Goal: Task Accomplishment & Management: Use online tool/utility

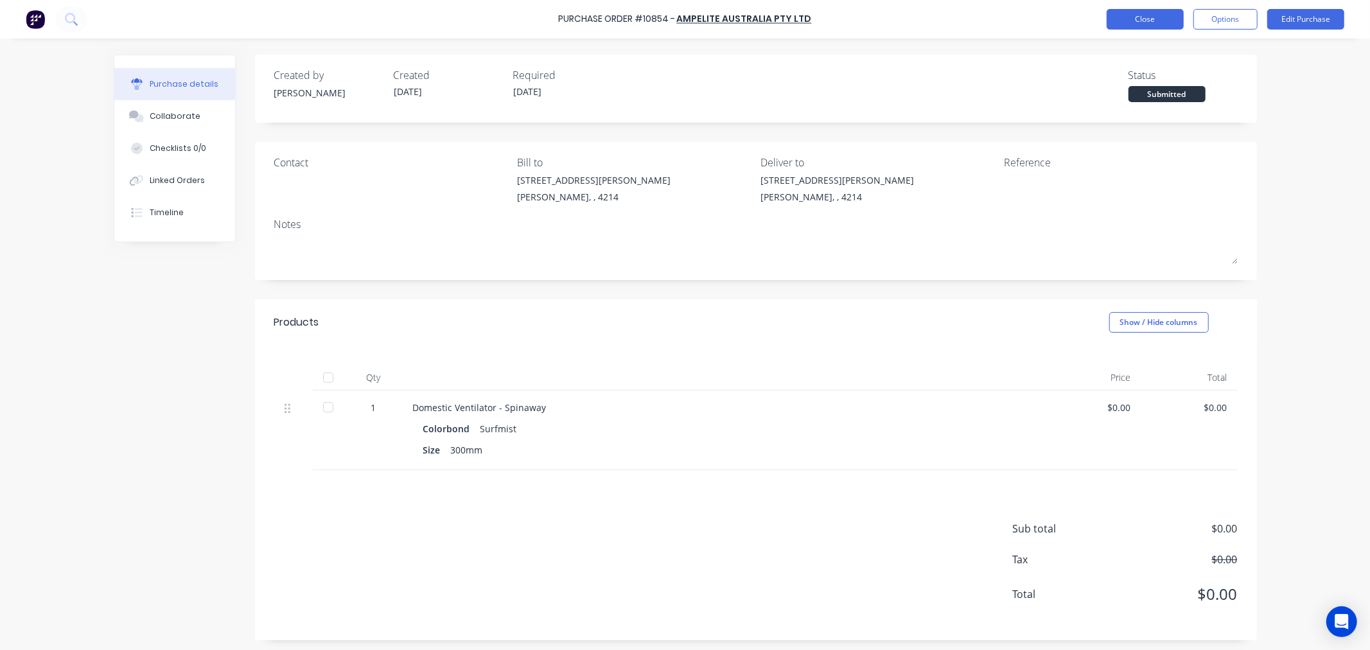
click at [1139, 21] on button "Close" at bounding box center [1145, 19] width 77 height 21
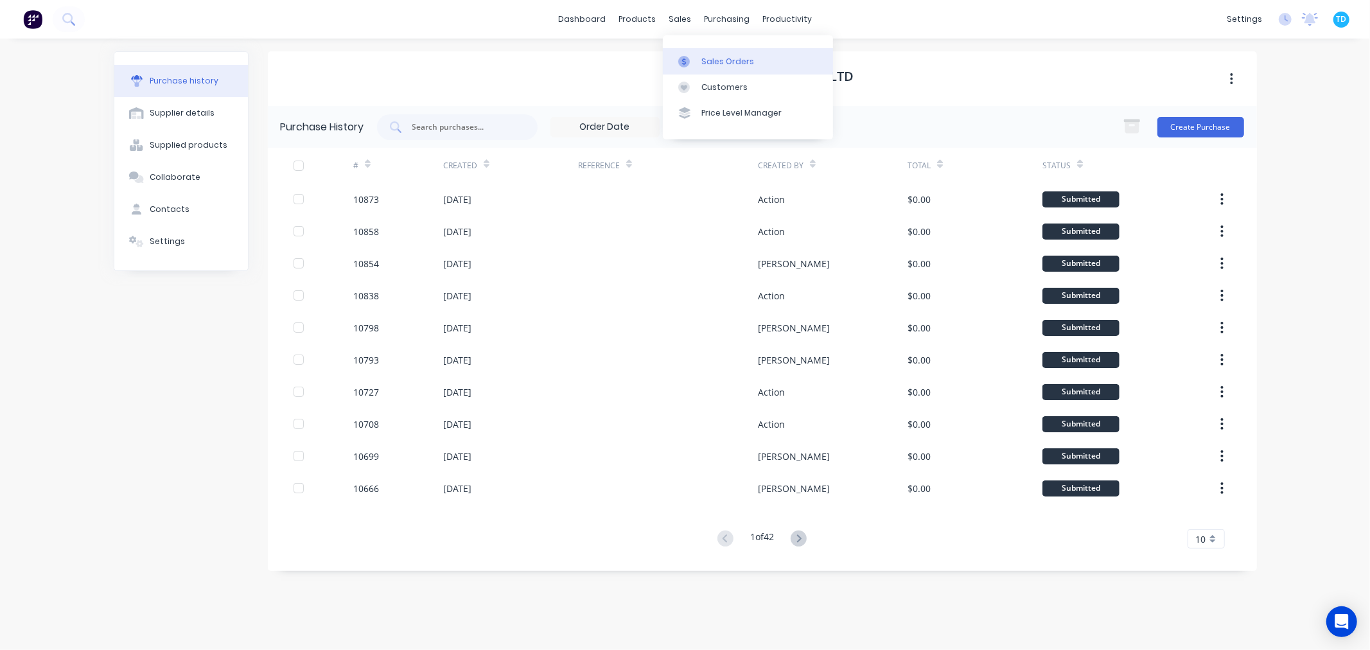
click at [703, 56] on div "Sales Orders" at bounding box center [728, 62] width 53 height 12
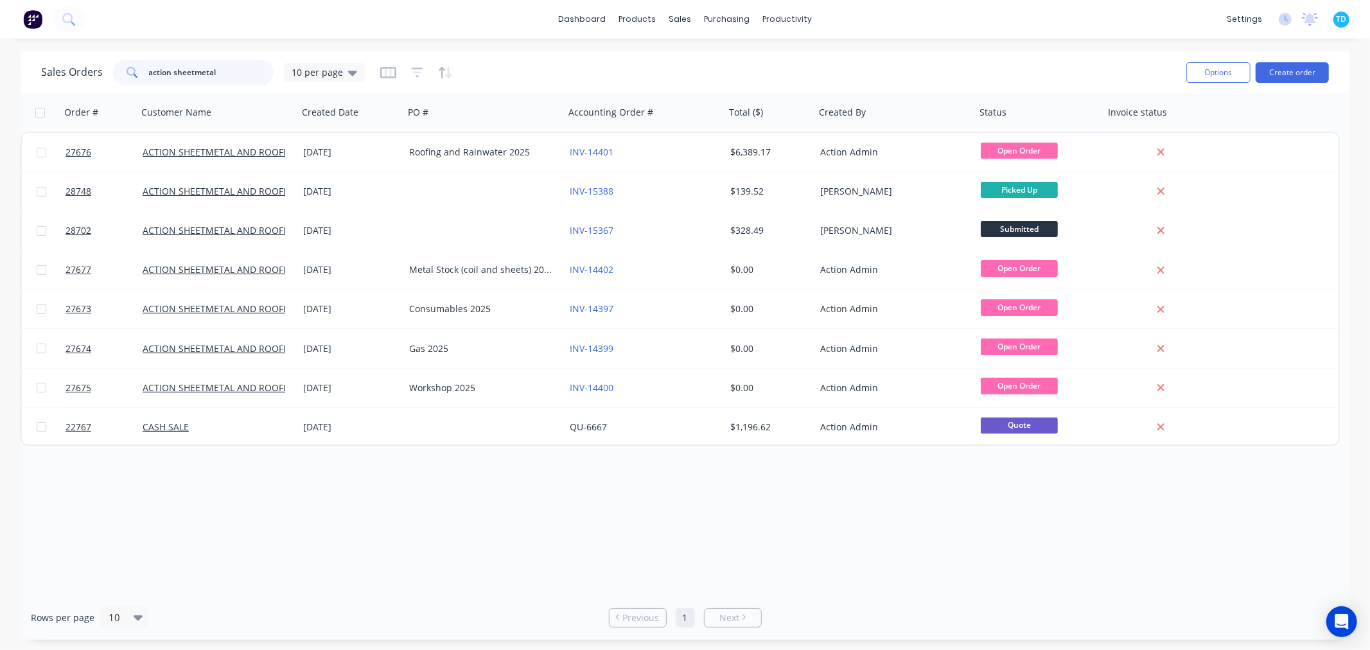
click at [240, 69] on input "action sheetmetal" at bounding box center [211, 73] width 125 height 26
drag, startPoint x: 236, startPoint y: 72, endPoint x: 82, endPoint y: 74, distance: 154.2
click at [82, 74] on div "Sales Orders action sheetmetal 10 per page" at bounding box center [203, 73] width 324 height 26
type input "[PERSON_NAME]"
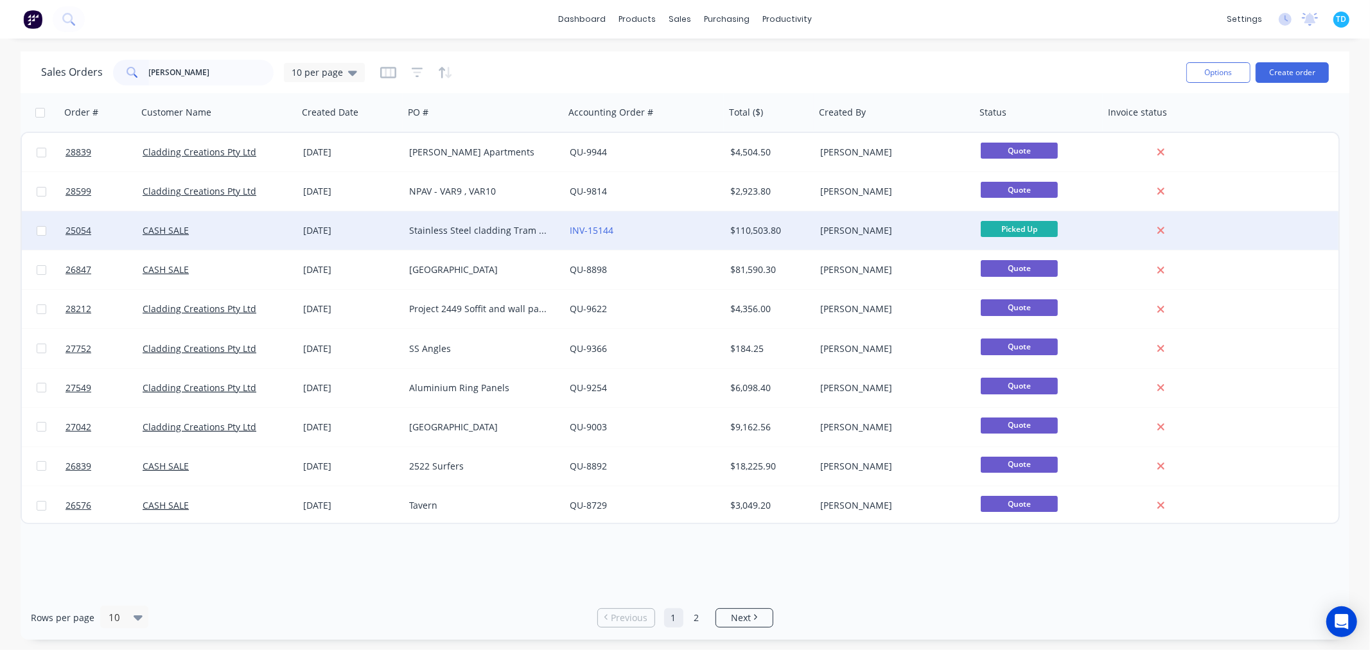
click at [448, 229] on div "Stainless Steel cladding Tram GC Numerous PO for each line item." at bounding box center [480, 230] width 143 height 13
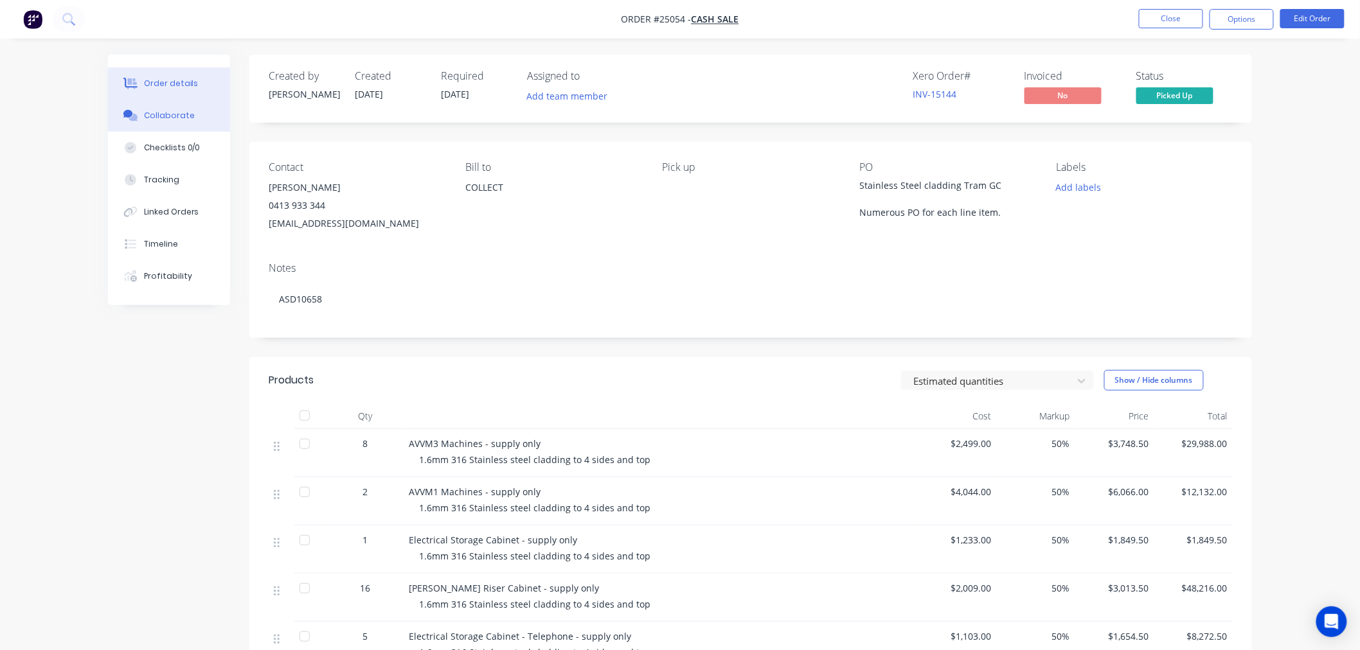
click at [174, 120] on div "Collaborate" at bounding box center [169, 116] width 51 height 12
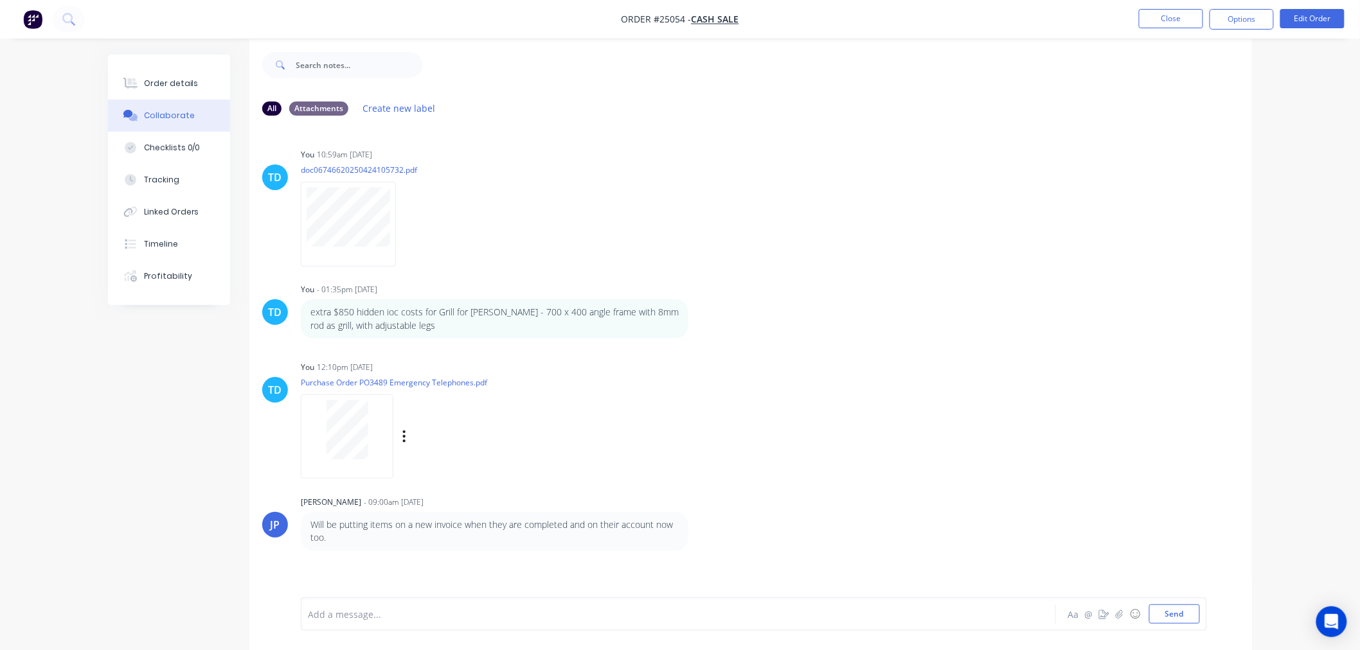
scroll to position [20, 0]
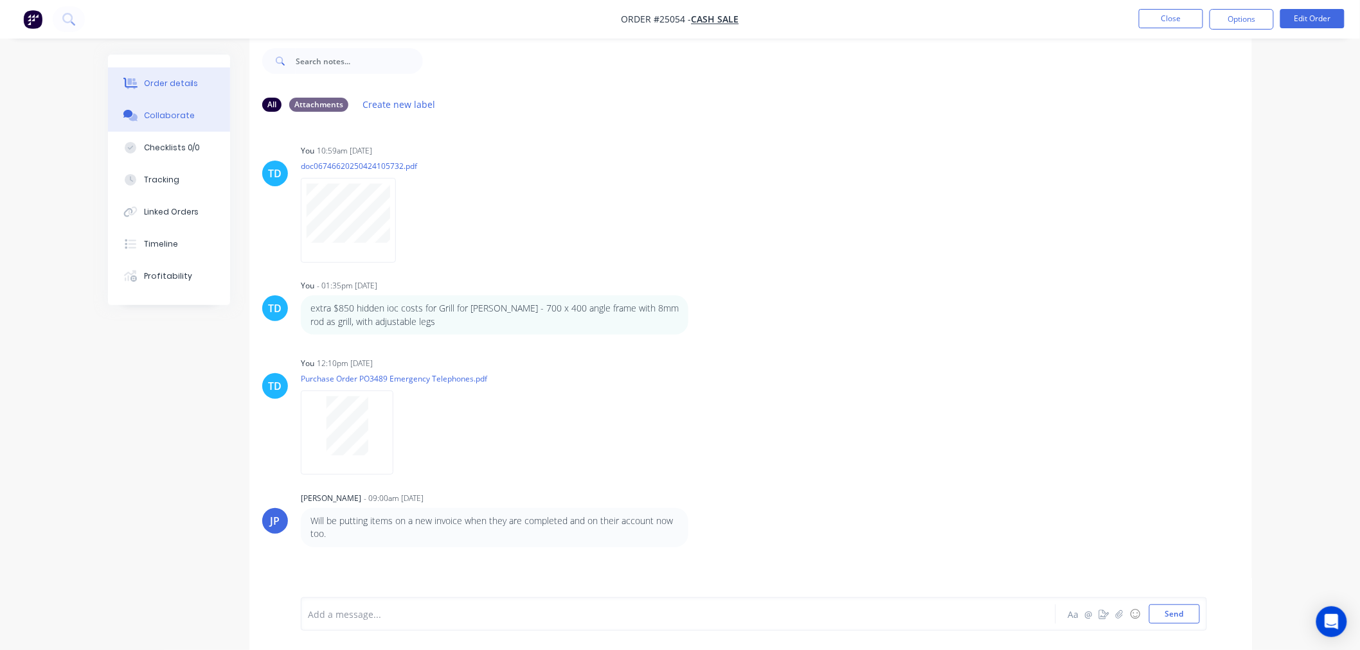
click at [170, 76] on button "Order details" at bounding box center [169, 83] width 122 height 32
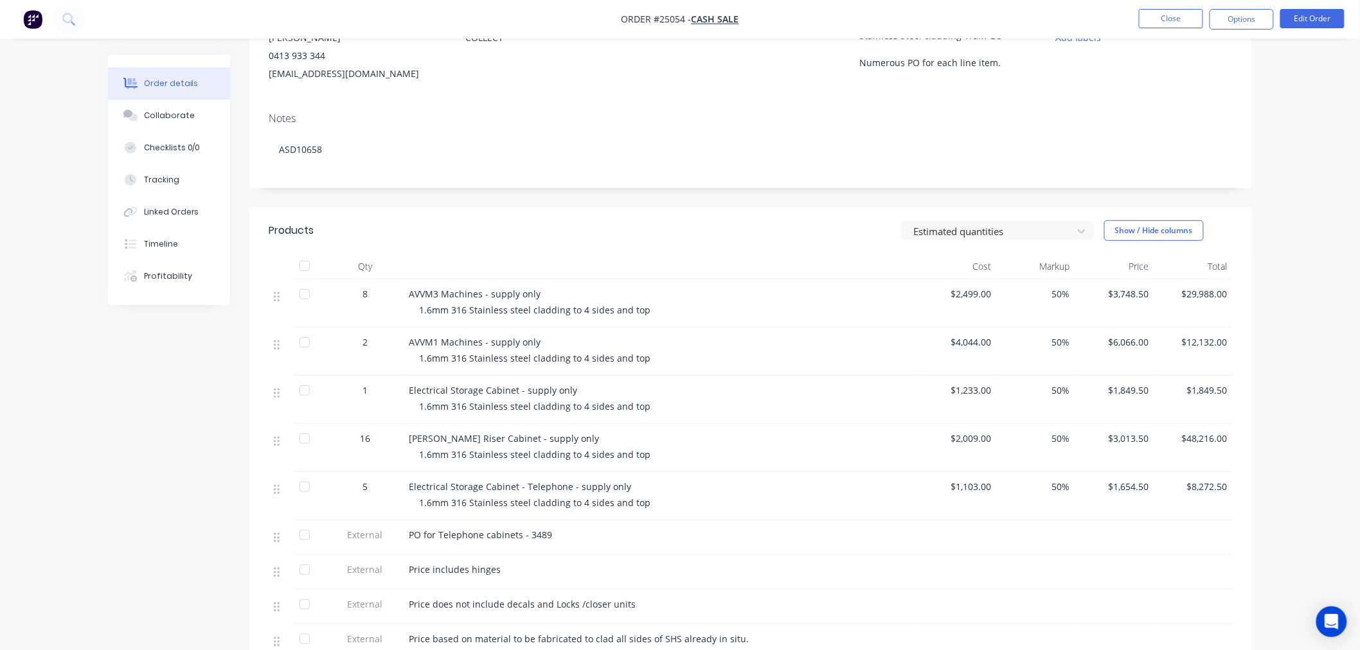
scroll to position [163, 0]
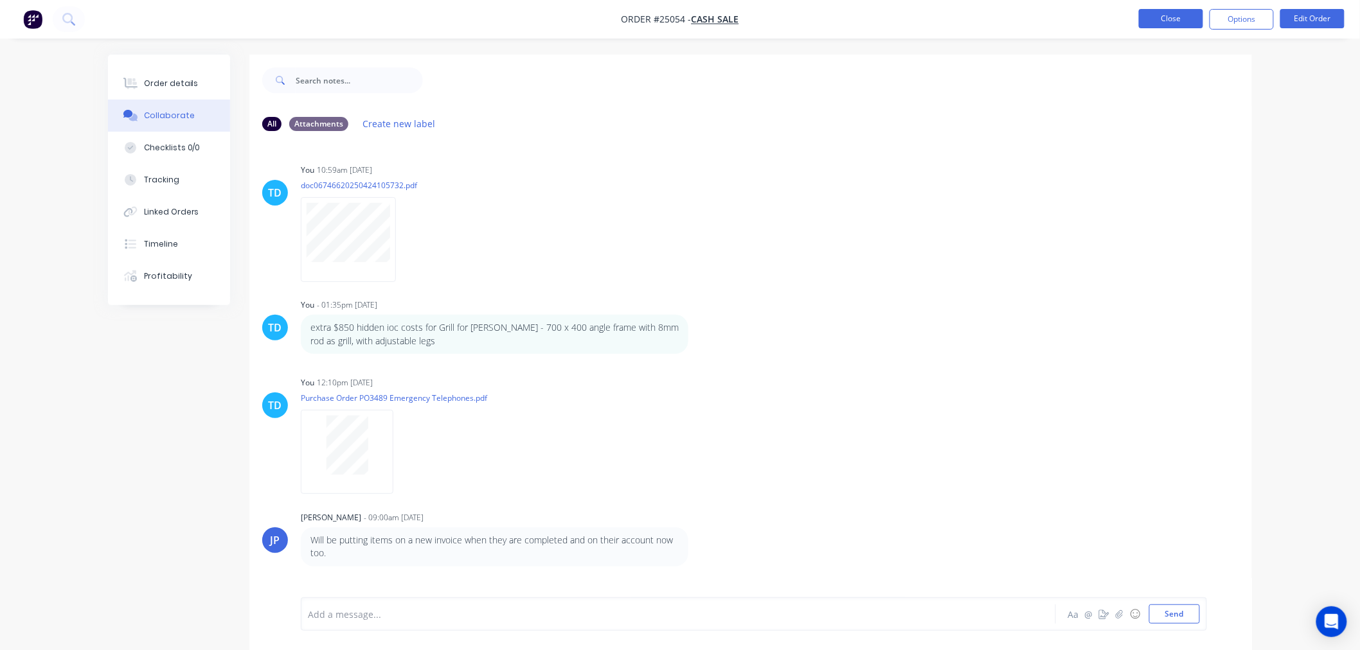
click at [1153, 23] on button "Close" at bounding box center [1170, 18] width 64 height 19
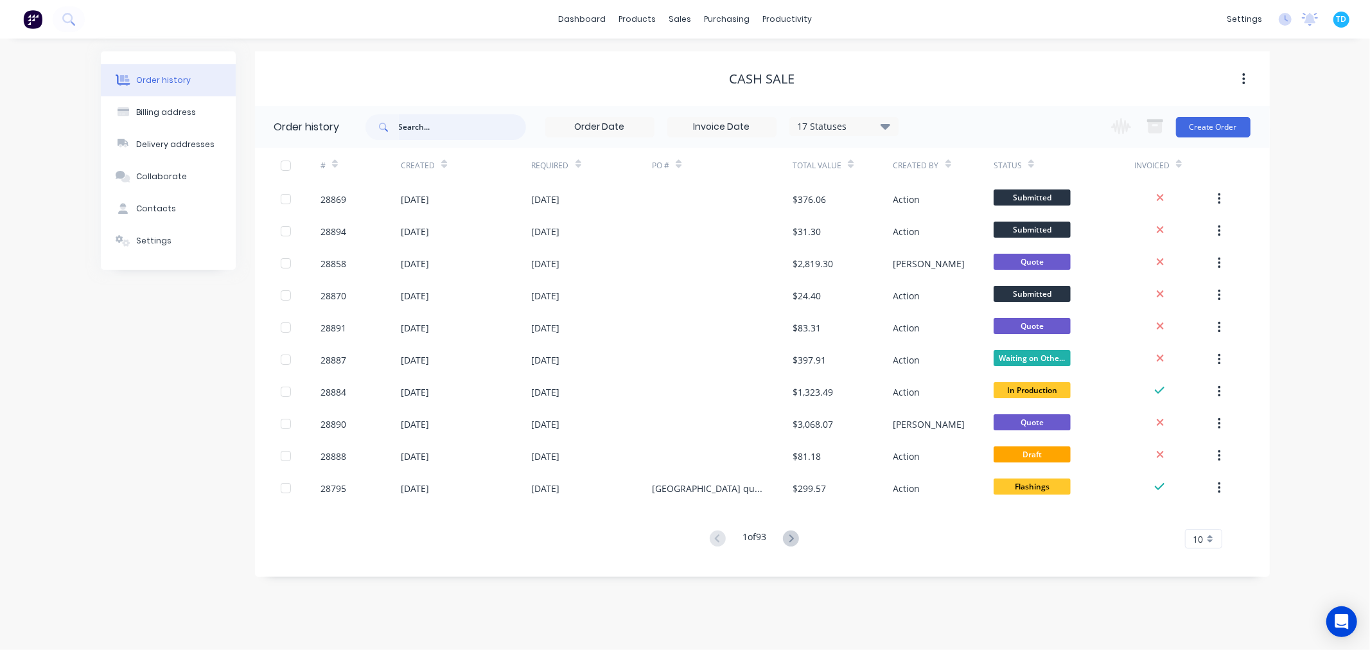
click at [426, 131] on input "text" at bounding box center [462, 127] width 127 height 26
type input "cladding creations"
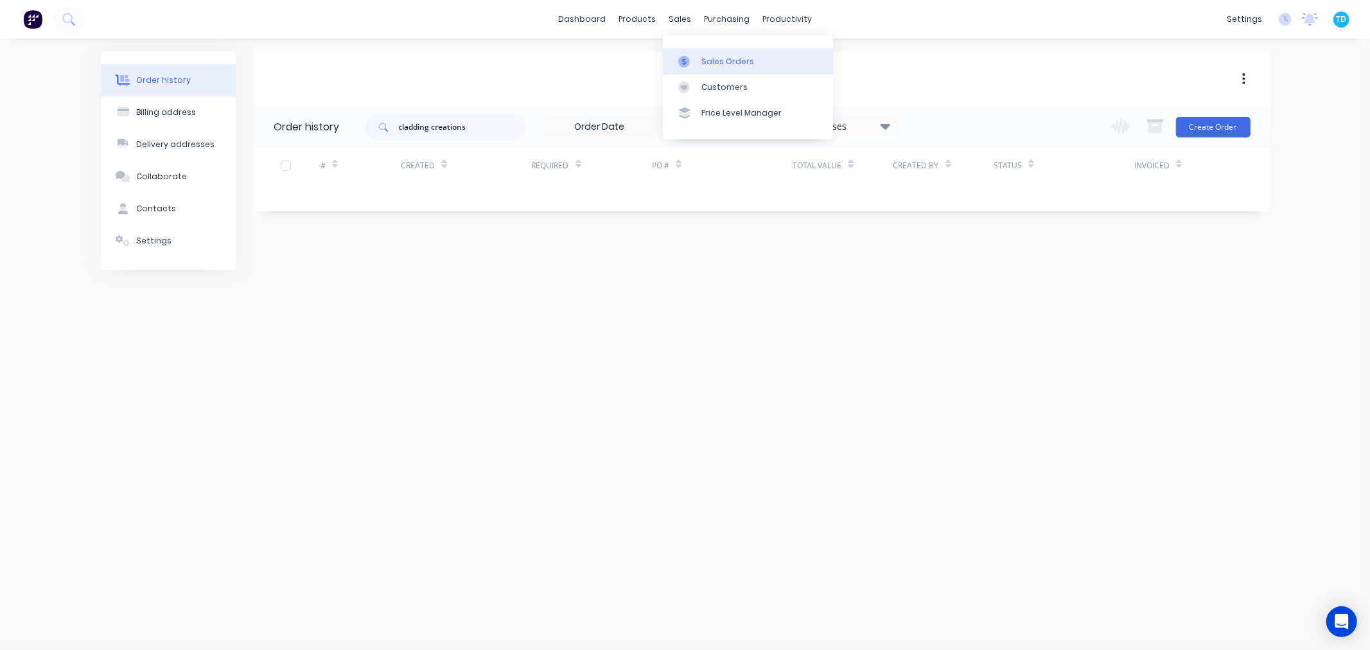
click at [702, 68] on link "Sales Orders" at bounding box center [748, 61] width 170 height 26
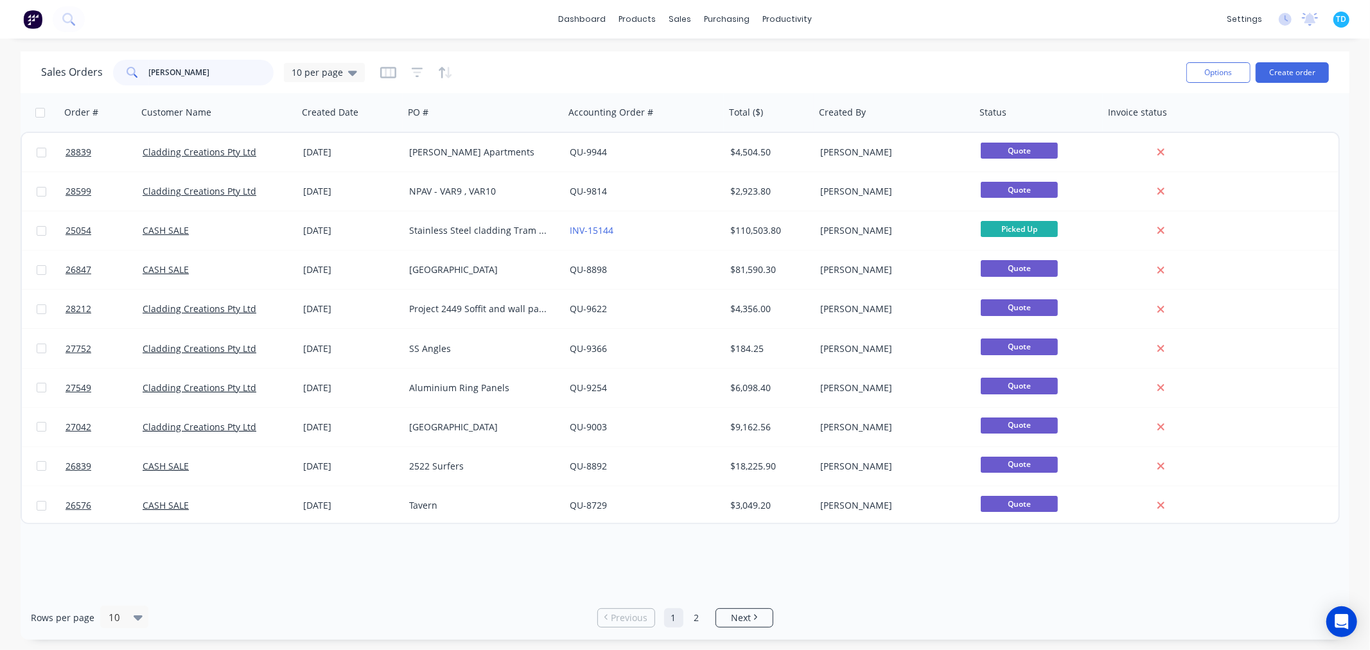
drag, startPoint x: 198, startPoint y: 71, endPoint x: 144, endPoint y: 73, distance: 54.0
click at [144, 73] on div "[PERSON_NAME]" at bounding box center [193, 73] width 161 height 26
type input "cladding creations"
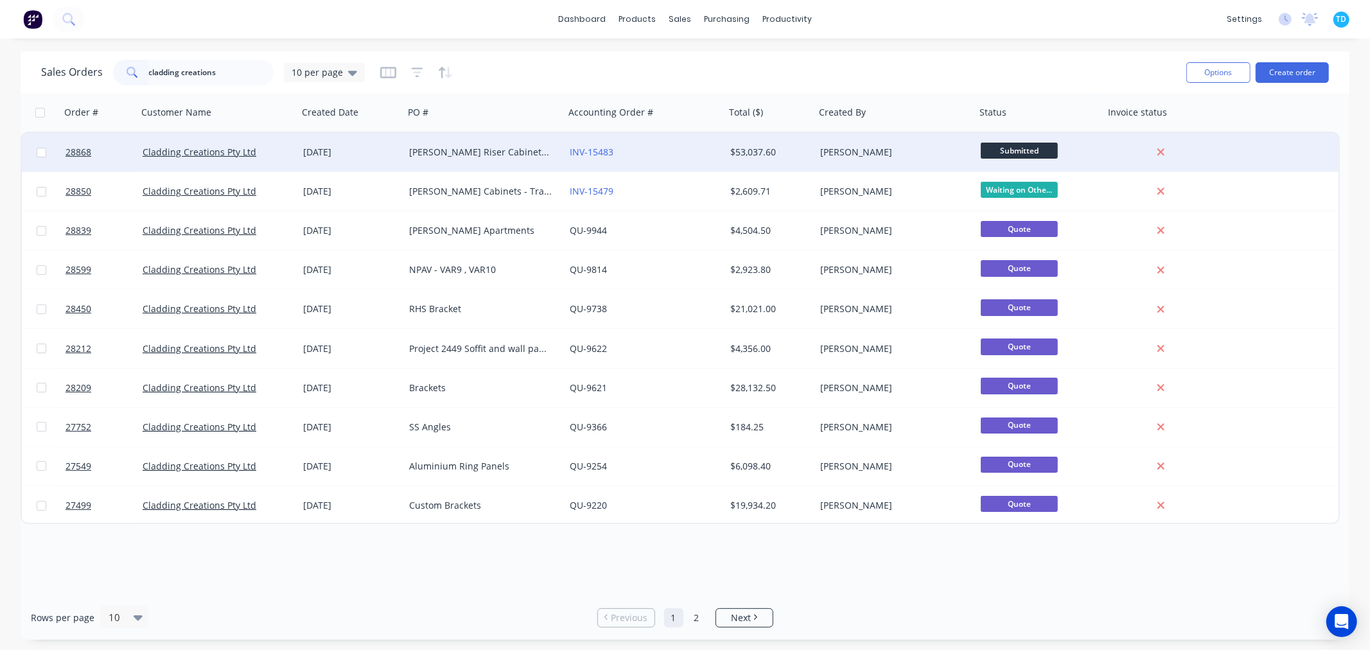
click at [497, 150] on div "[PERSON_NAME] Riser Cabinets PO # 3519" at bounding box center [480, 152] width 143 height 13
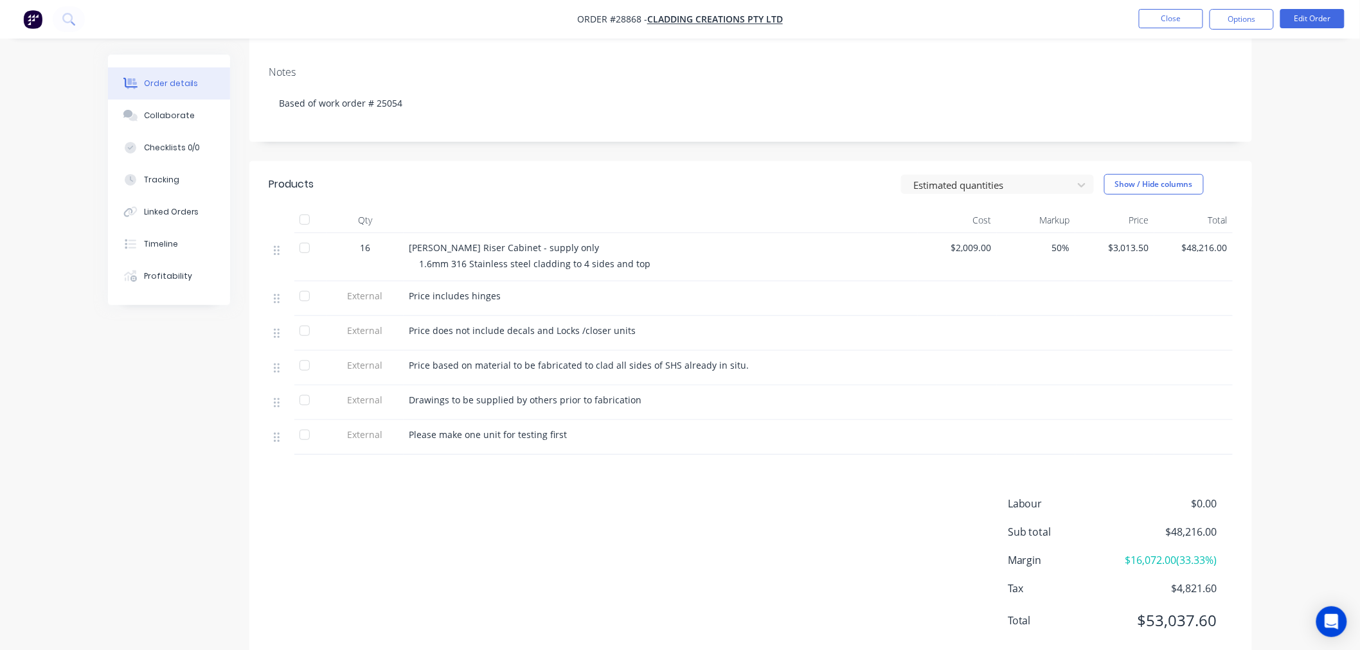
scroll to position [143, 0]
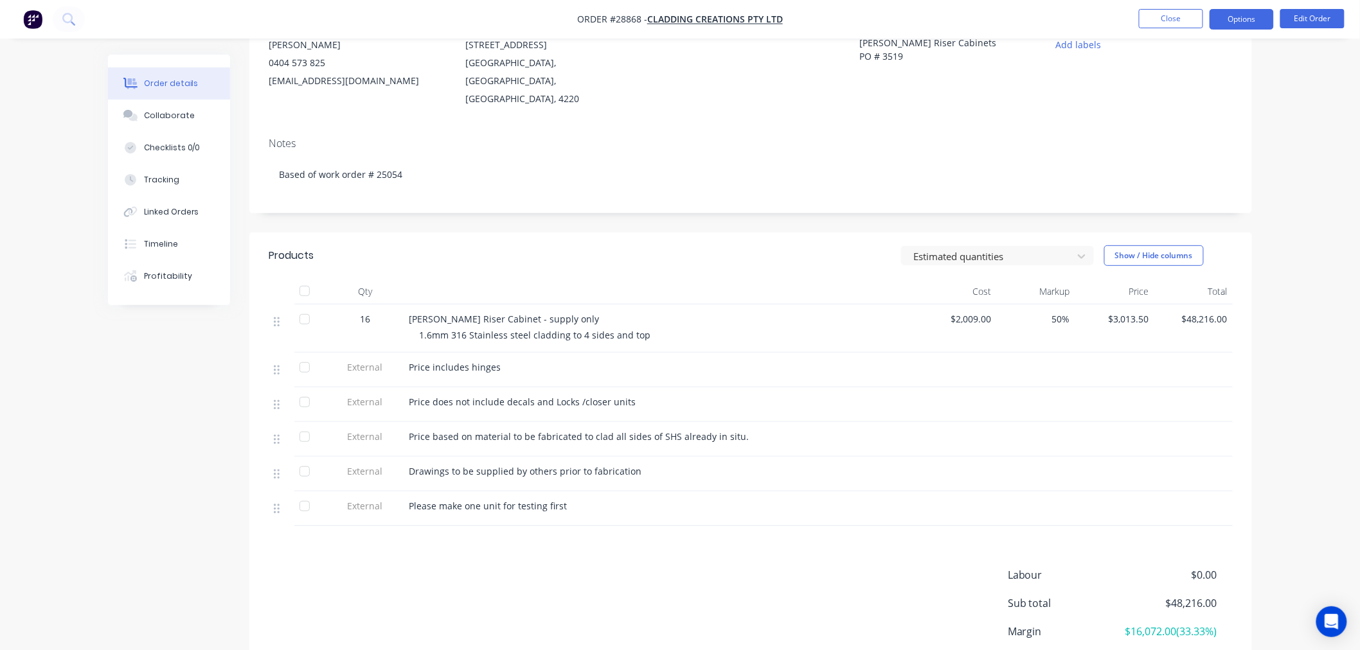
click at [1256, 22] on button "Options" at bounding box center [1241, 19] width 64 height 21
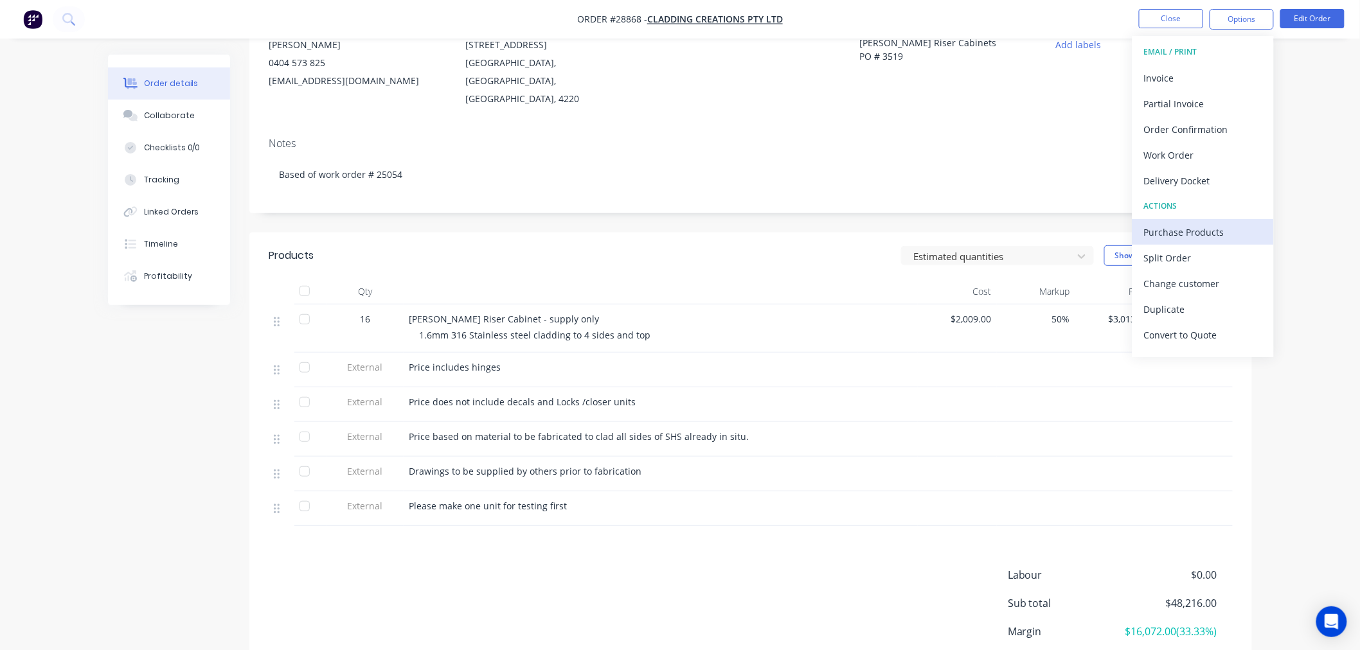
click at [1208, 232] on div "Purchase Products" at bounding box center [1203, 232] width 118 height 19
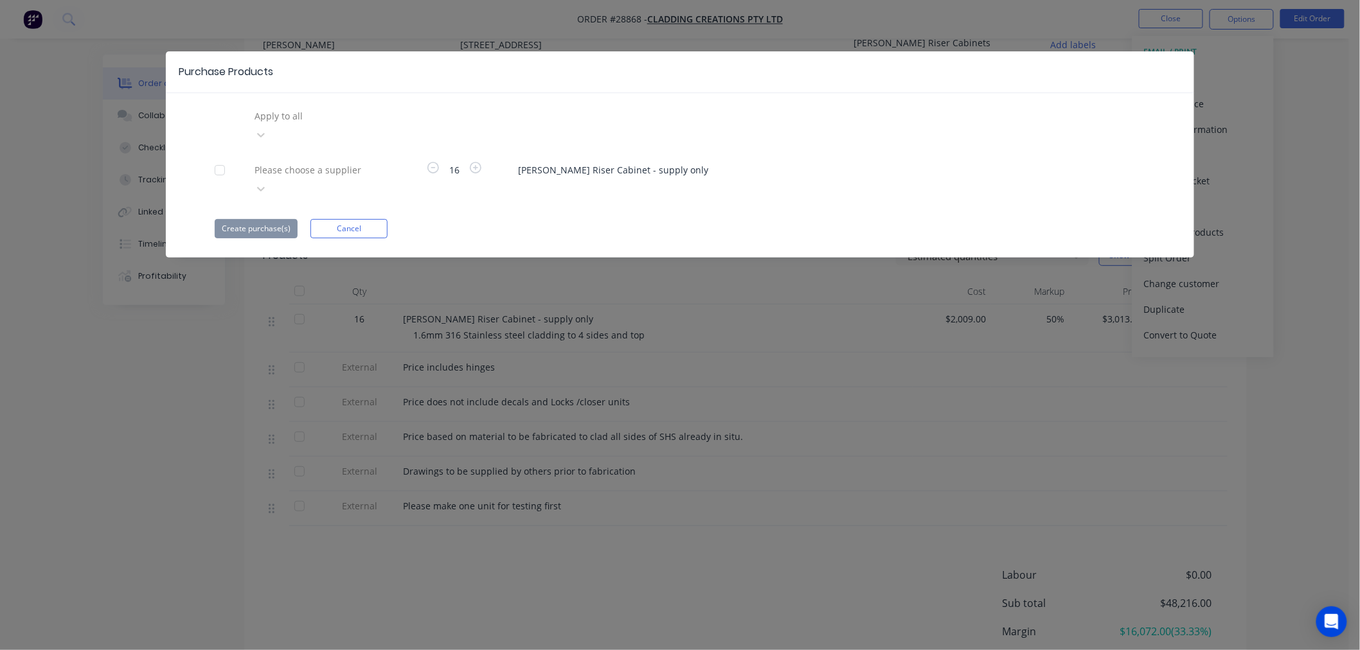
click at [280, 162] on div at bounding box center [345, 170] width 185 height 16
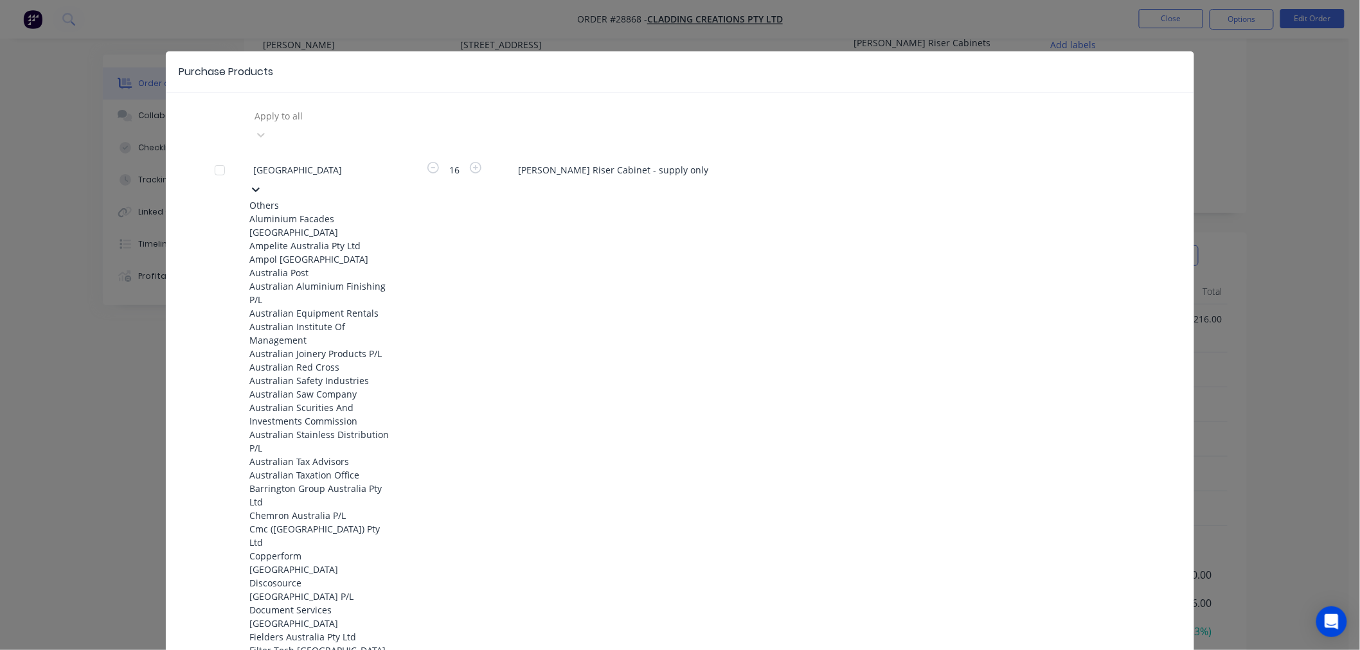
type input "australian"
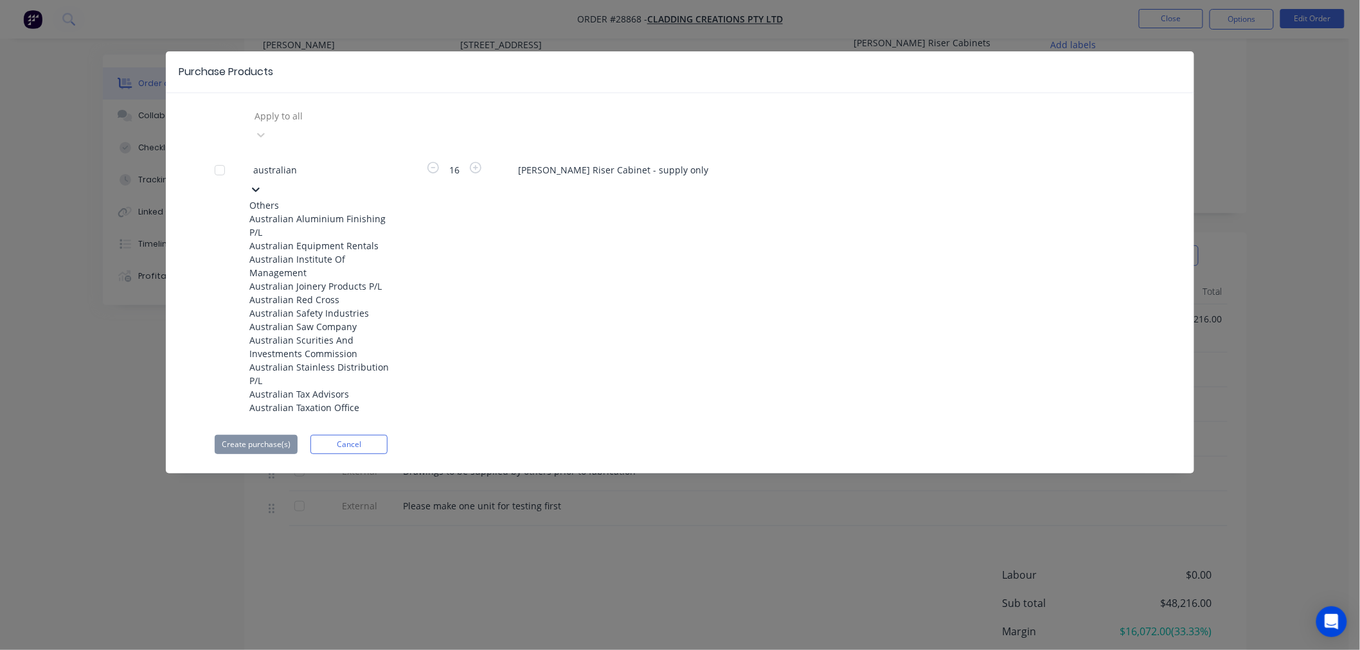
scroll to position [164, 0]
click at [324, 360] on div "Australian Stainless Distribution P/L" at bounding box center [319, 373] width 141 height 27
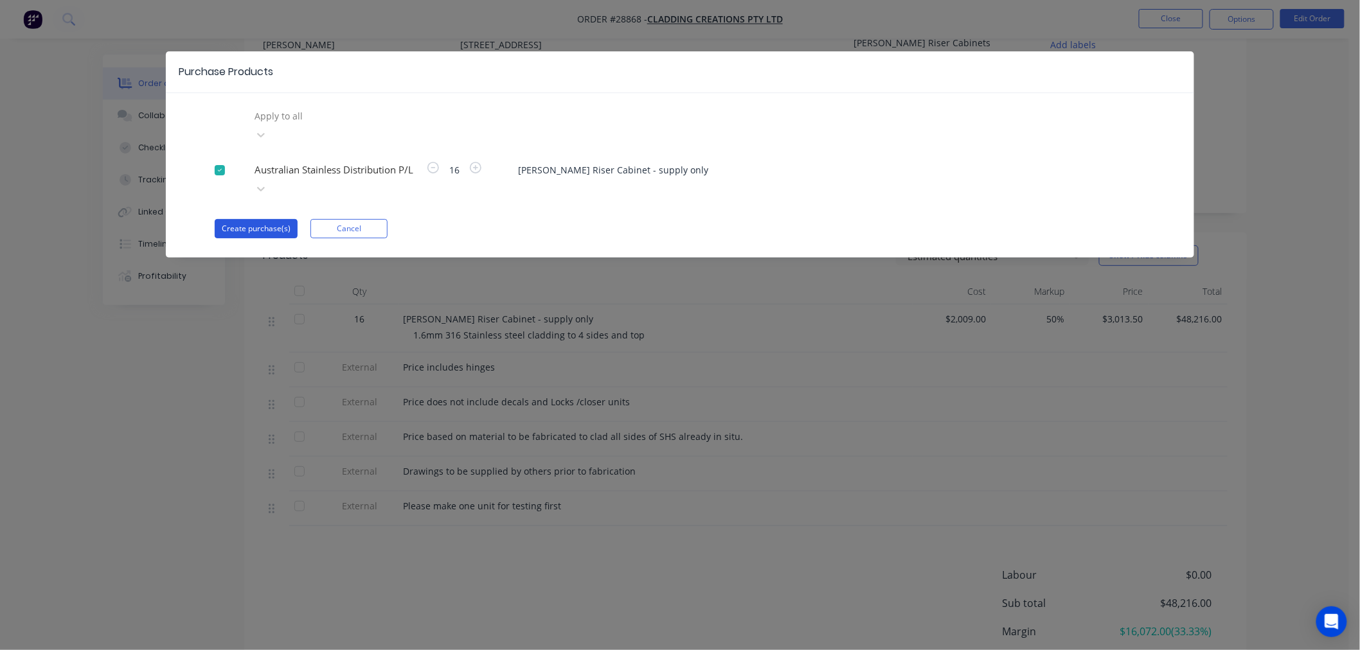
click at [263, 219] on button "Create purchase(s)" at bounding box center [256, 228] width 83 height 19
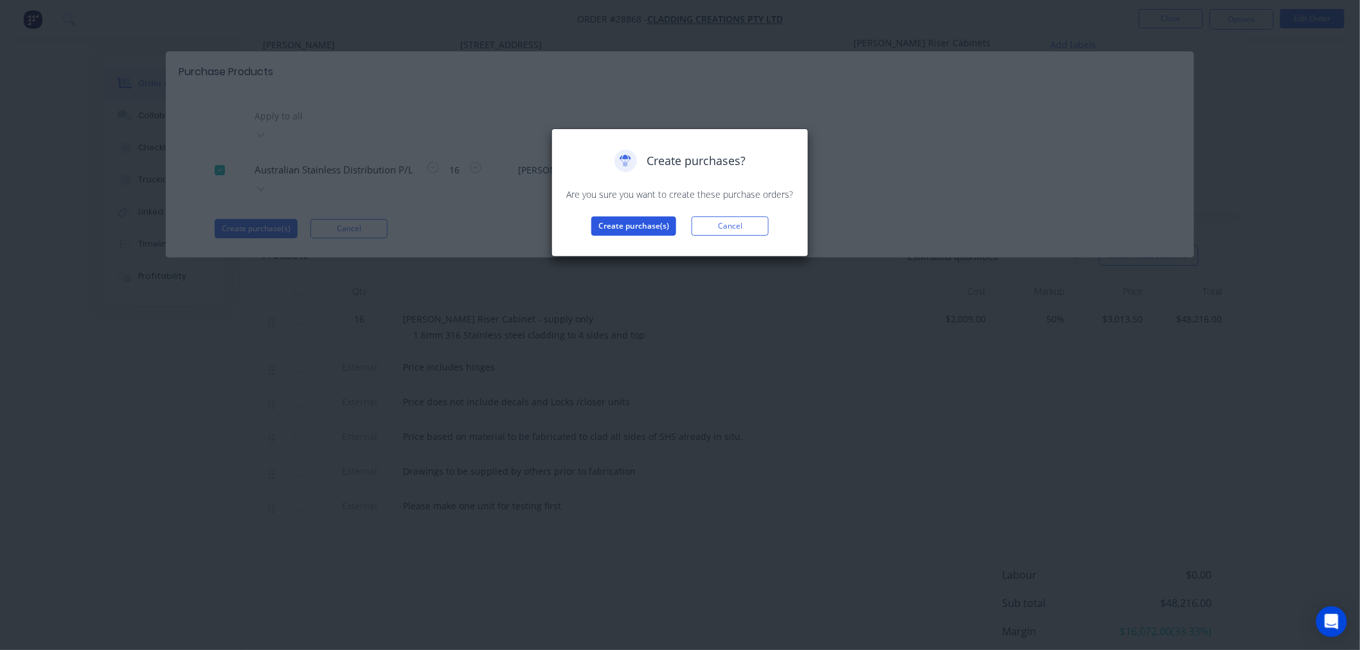
click at [649, 227] on button "Create purchase(s)" at bounding box center [633, 226] width 85 height 19
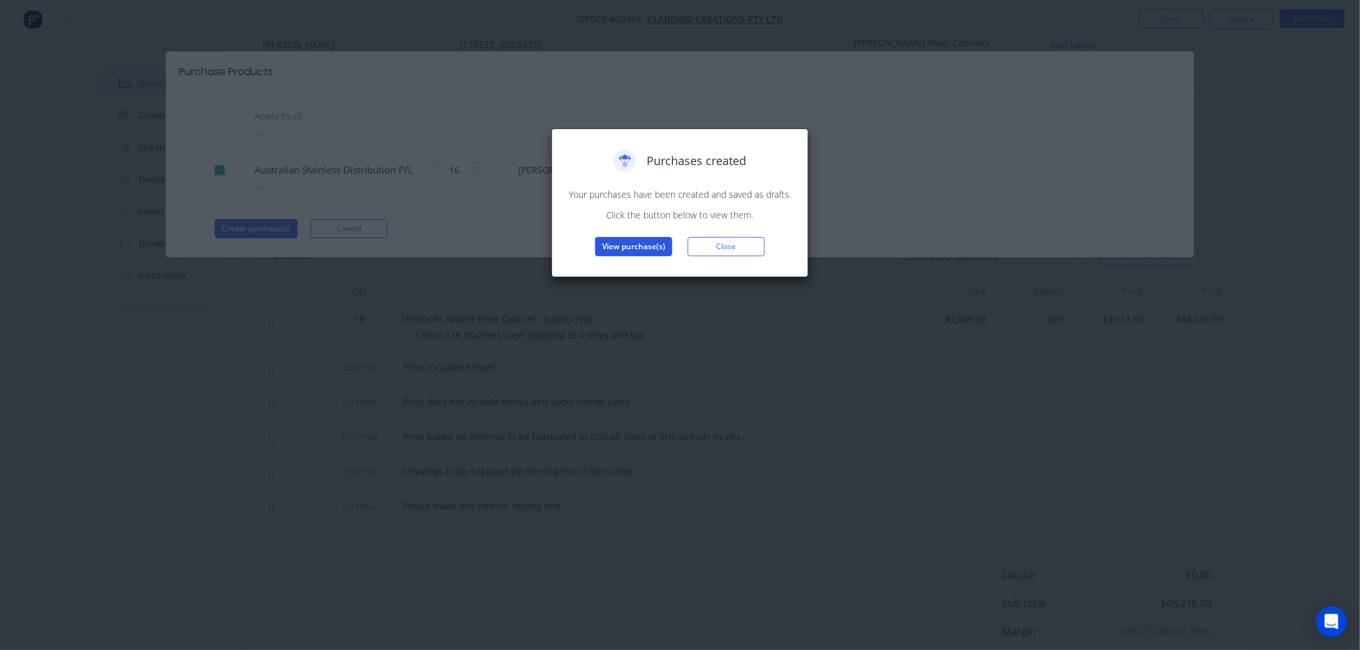
click at [624, 244] on button "View purchase(s)" at bounding box center [633, 246] width 77 height 19
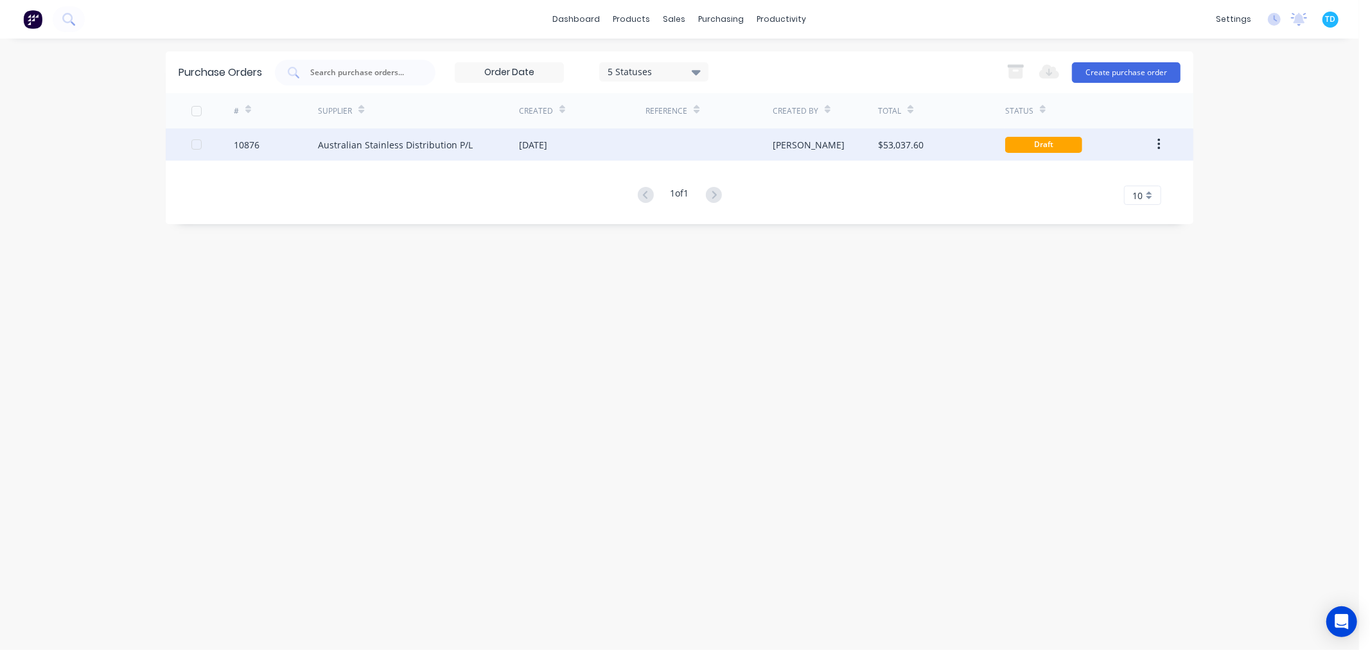
click at [450, 143] on div "Australian Stainless Distribution P/L" at bounding box center [395, 144] width 155 height 13
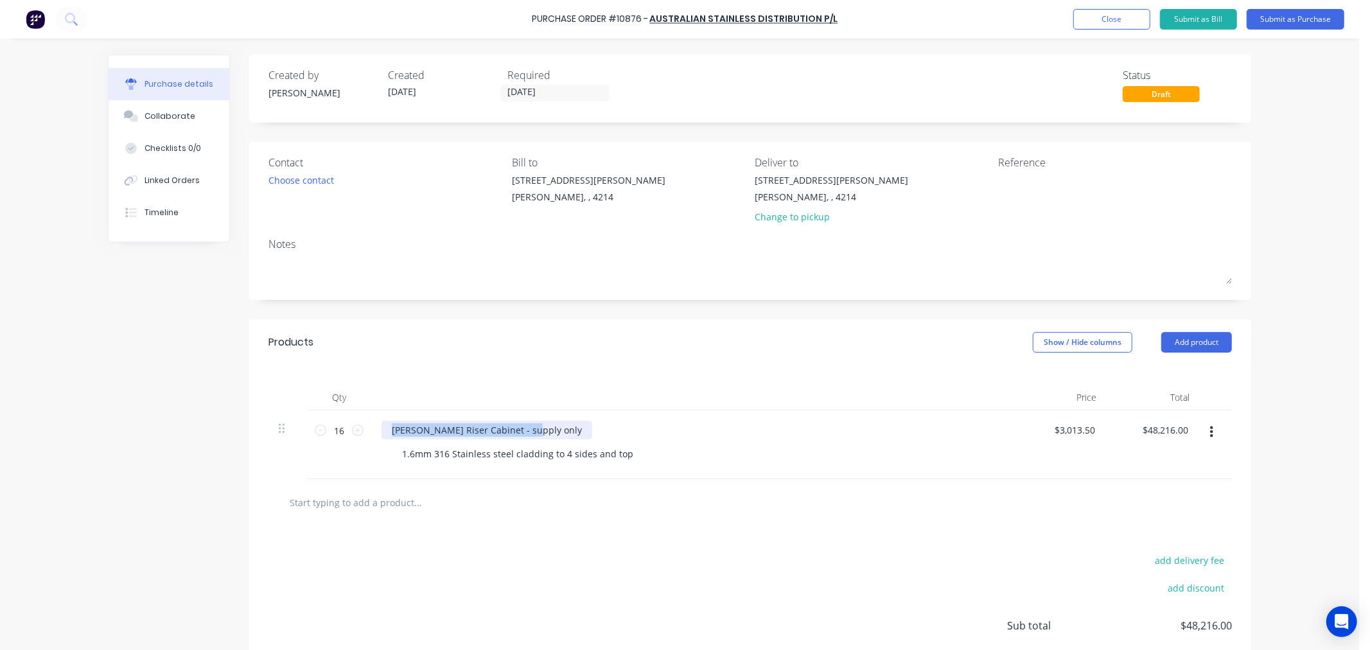
drag, startPoint x: 540, startPoint y: 433, endPoint x: 373, endPoint y: 427, distance: 167.1
click at [373, 427] on div "[PERSON_NAME] Riser Cabinet - supply only 1.6mm 316 Stainless steel cladding to…" at bounding box center [692, 445] width 642 height 69
click at [341, 431] on input "16" at bounding box center [339, 430] width 26 height 19
type input "2"
type input "$6,027.00"
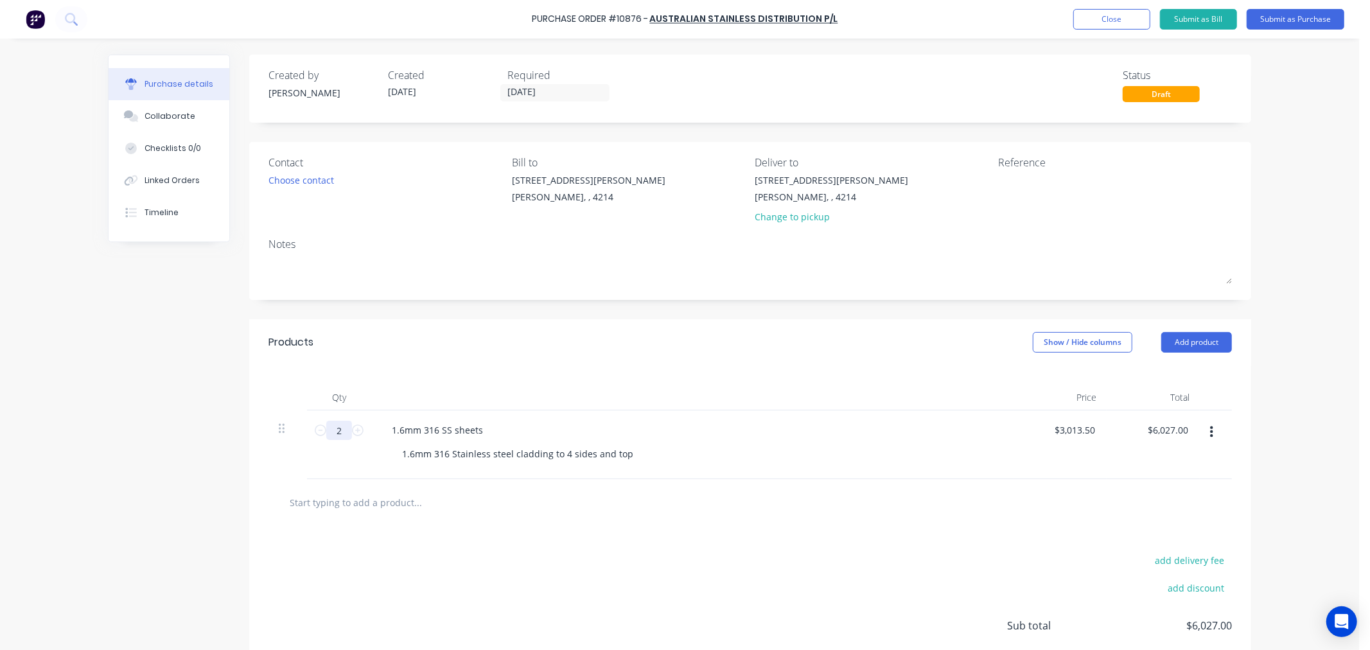
type input "2"
drag, startPoint x: 644, startPoint y: 450, endPoint x: 380, endPoint y: 444, distance: 264.1
click at [385, 453] on div "1.6mm 316 SS sheets 1.6mm 316 Stainless steel cladding to 4 sides and top" at bounding box center [692, 445] width 642 height 69
drag, startPoint x: 617, startPoint y: 457, endPoint x: 389, endPoint y: 463, distance: 227.5
click at [392, 463] on div "1.6mm 316 Stainless steel cladding to 4 sides and top3000 x 1200" at bounding box center [543, 454] width 303 height 19
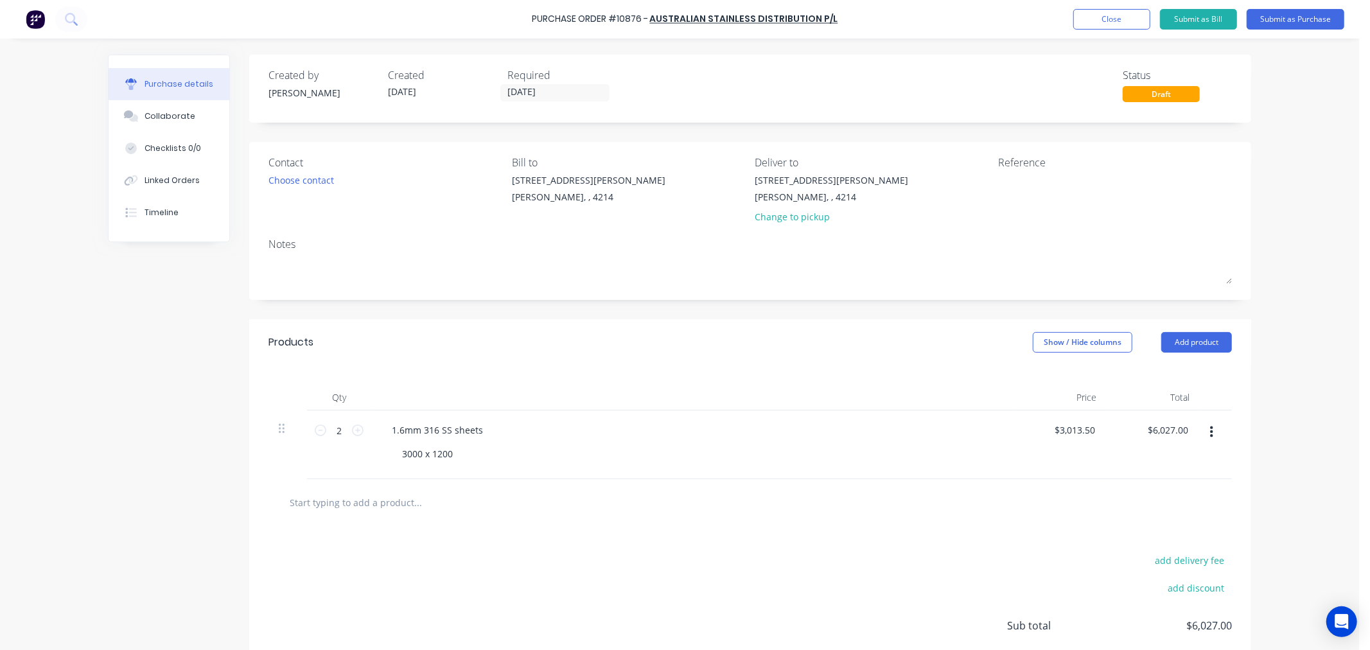
click at [754, 517] on div at bounding box center [751, 502] width 964 height 47
click at [1088, 437] on input "3013.50" at bounding box center [1078, 430] width 40 height 19
type input "3"
type input "$3,013.50"
click at [926, 562] on div "add delivery fee add discount Sub total $6,027.00 Tax $602.70 Total $6,629.70" at bounding box center [750, 631] width 1002 height 211
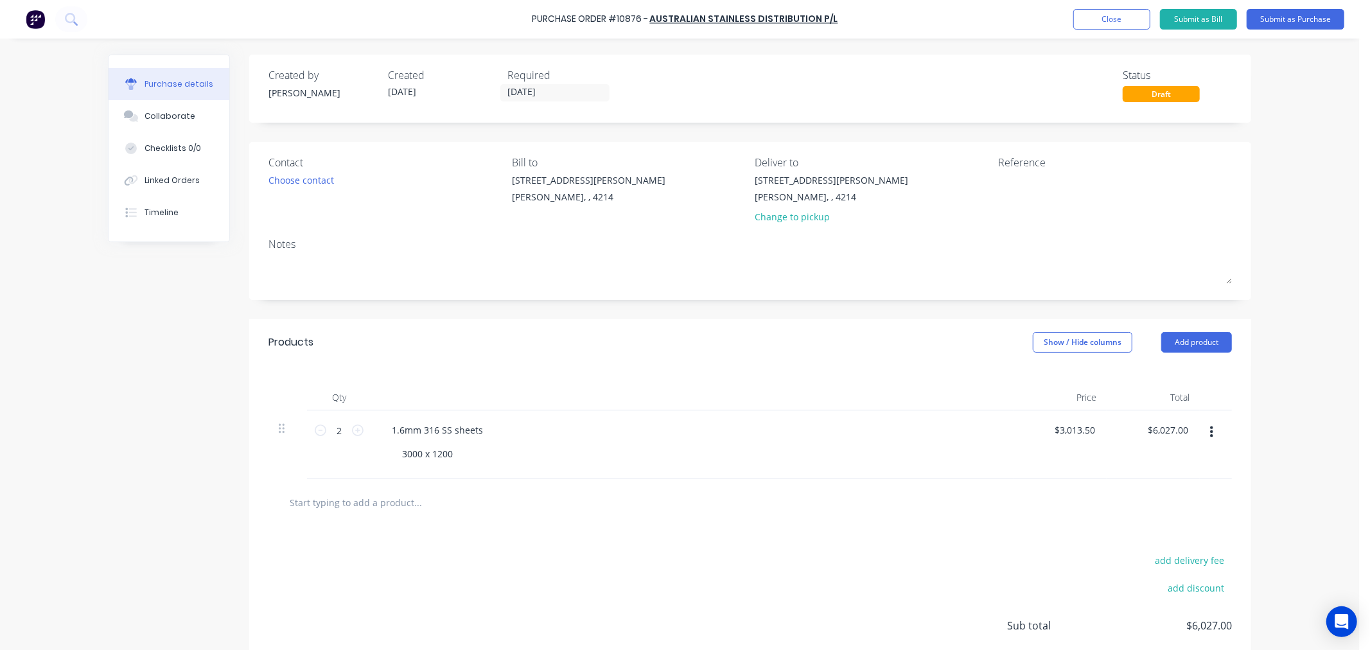
click at [1203, 435] on button "button" at bounding box center [1212, 432] width 30 height 23
click at [1171, 486] on button "Duplicate" at bounding box center [1172, 492] width 109 height 26
drag, startPoint x: 418, startPoint y: 522, endPoint x: 370, endPoint y: 524, distance: 47.6
click at [371, 524] on div "1.6mm 316 SS sheets 3000 x 1200" at bounding box center [692, 513] width 642 height 69
click at [326, 501] on input "1" at bounding box center [339, 499] width 26 height 19
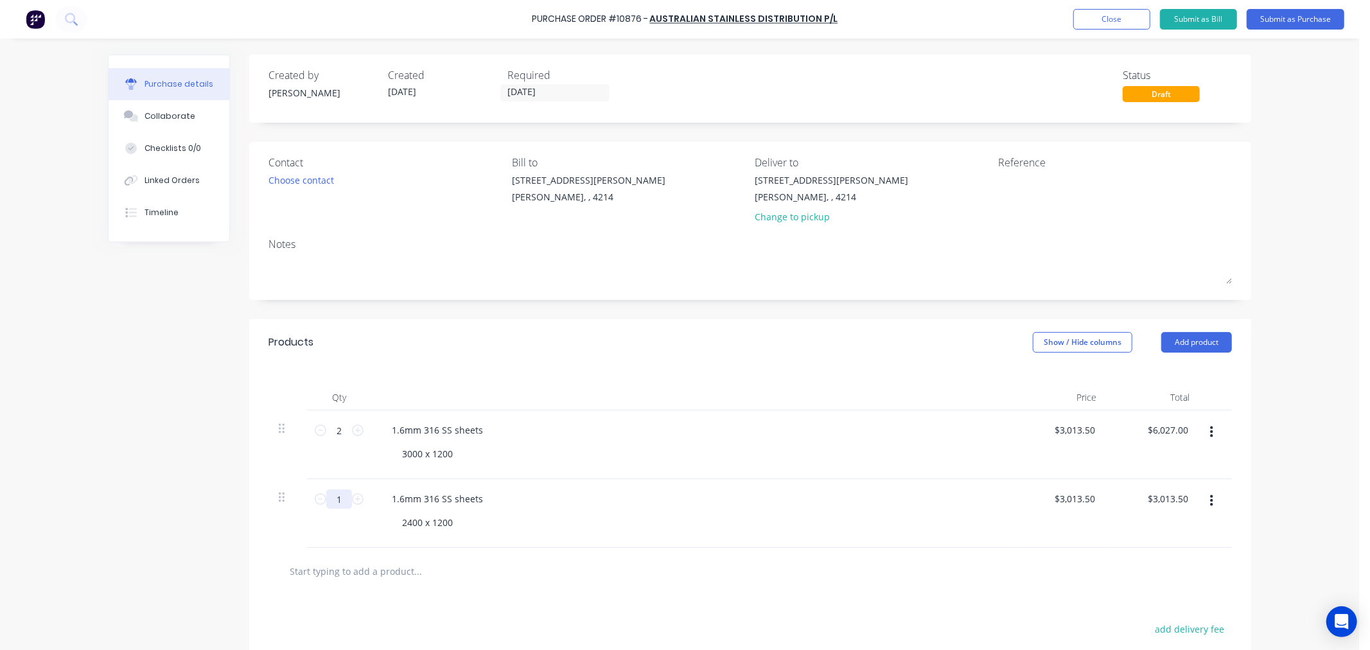
type input "2"
type input "$6,027.00"
type input "2"
click at [744, 554] on div at bounding box center [751, 571] width 964 height 47
click at [1087, 499] on input "3013.50" at bounding box center [1074, 499] width 47 height 19
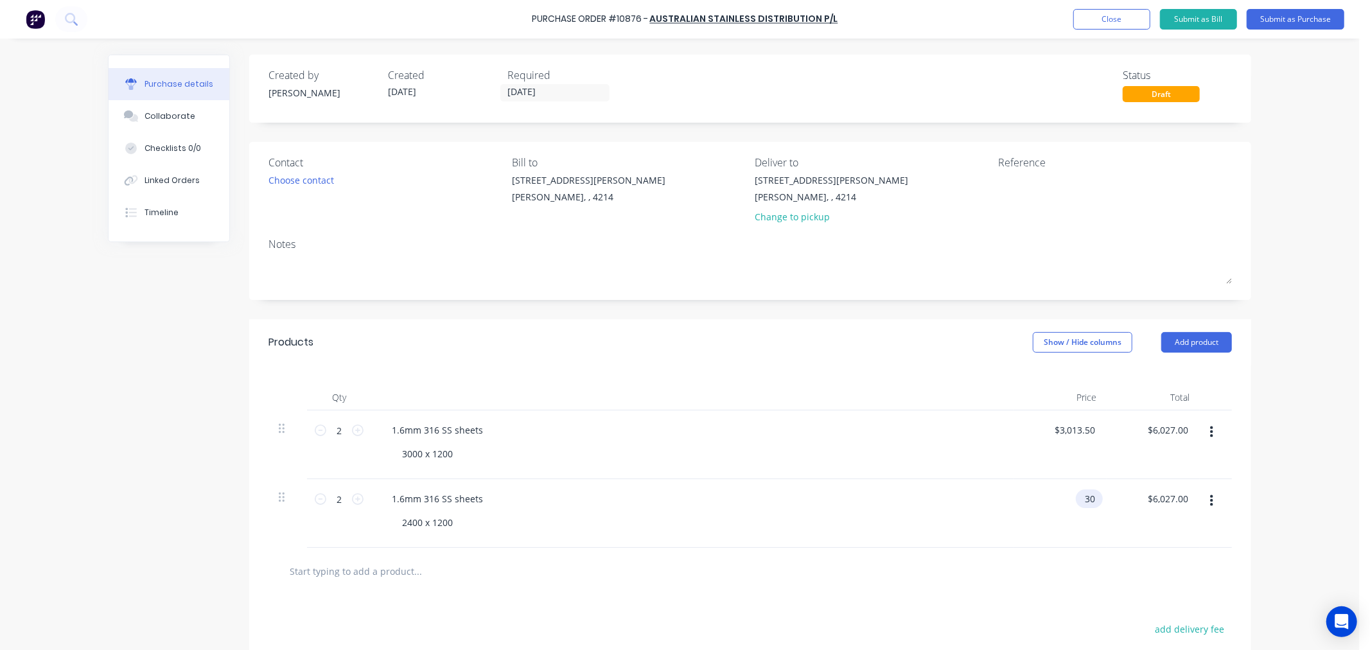
type input "0"
type input "$279.00"
type input "$558.00"
drag, startPoint x: 1027, startPoint y: 534, endPoint x: 1062, endPoint y: 510, distance: 42.6
click at [1031, 531] on div "$279.00 $279.00" at bounding box center [1060, 513] width 93 height 69
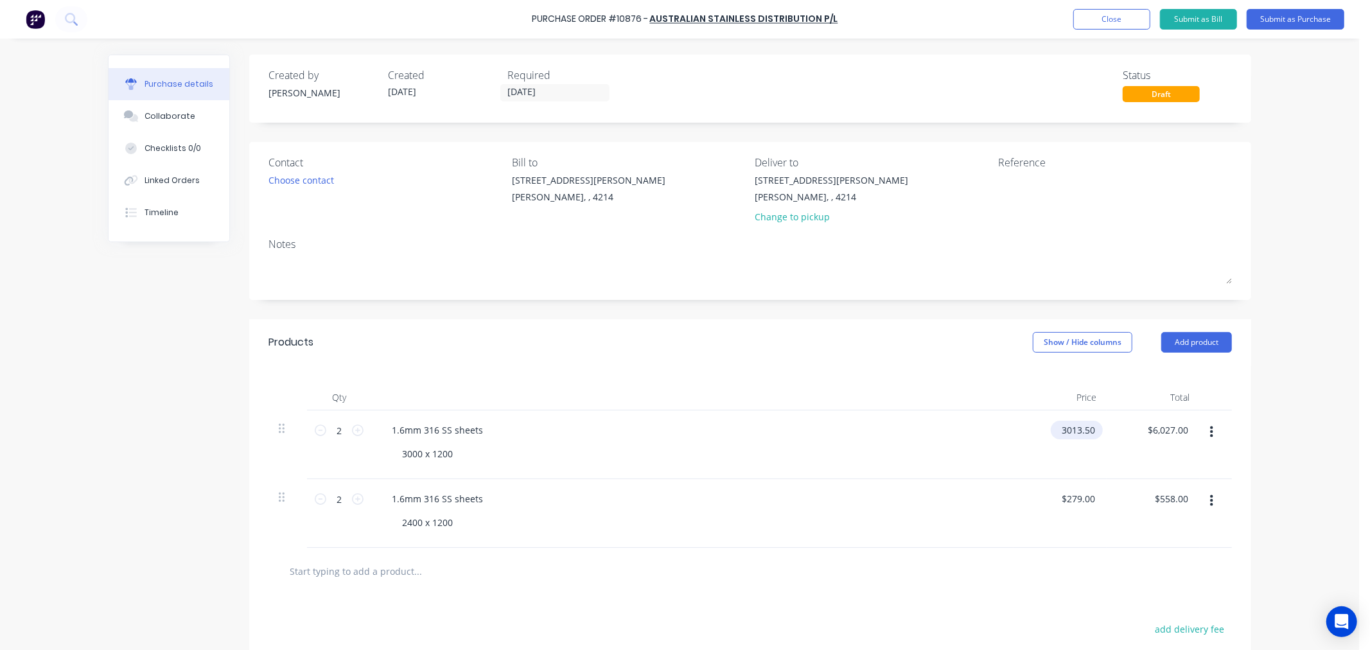
click at [1076, 432] on input "3013.50" at bounding box center [1074, 430] width 47 height 19
type input "0"
type input "$341.00"
type input "$682.00"
click at [936, 536] on div "1.6mm 316 SS sheets 2400 x 1200" at bounding box center [692, 513] width 642 height 69
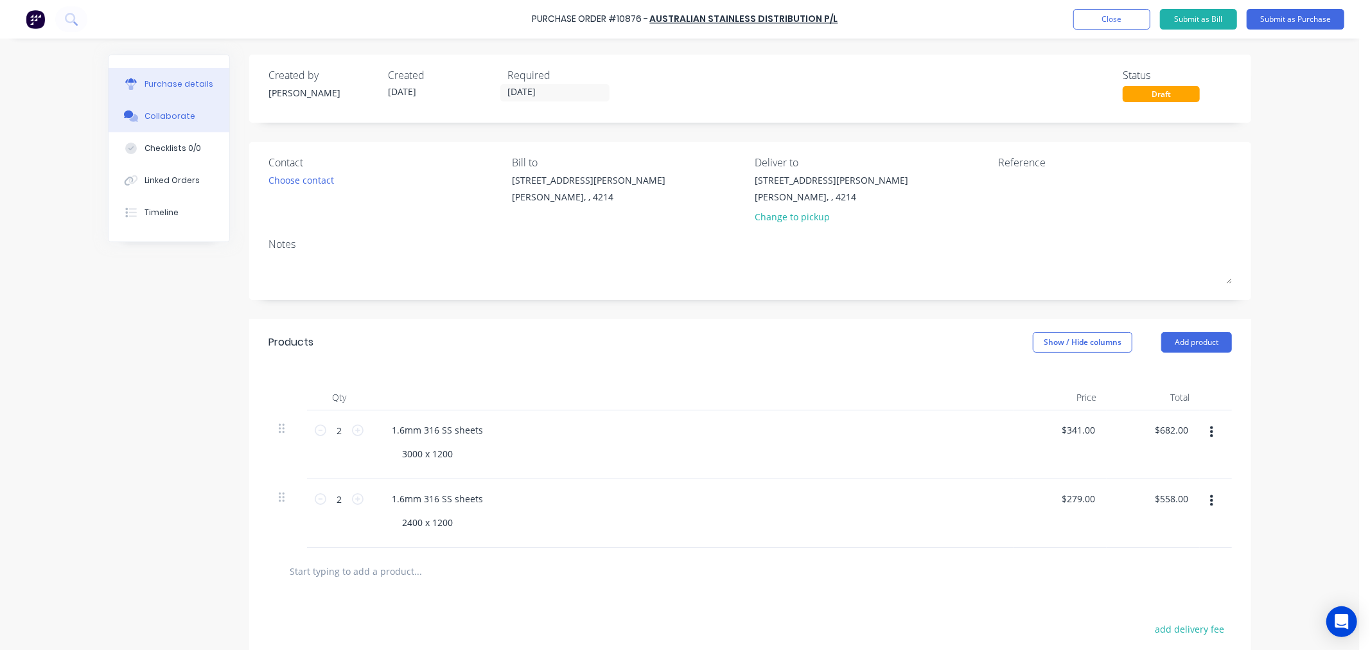
click at [174, 107] on button "Collaborate" at bounding box center [169, 116] width 121 height 32
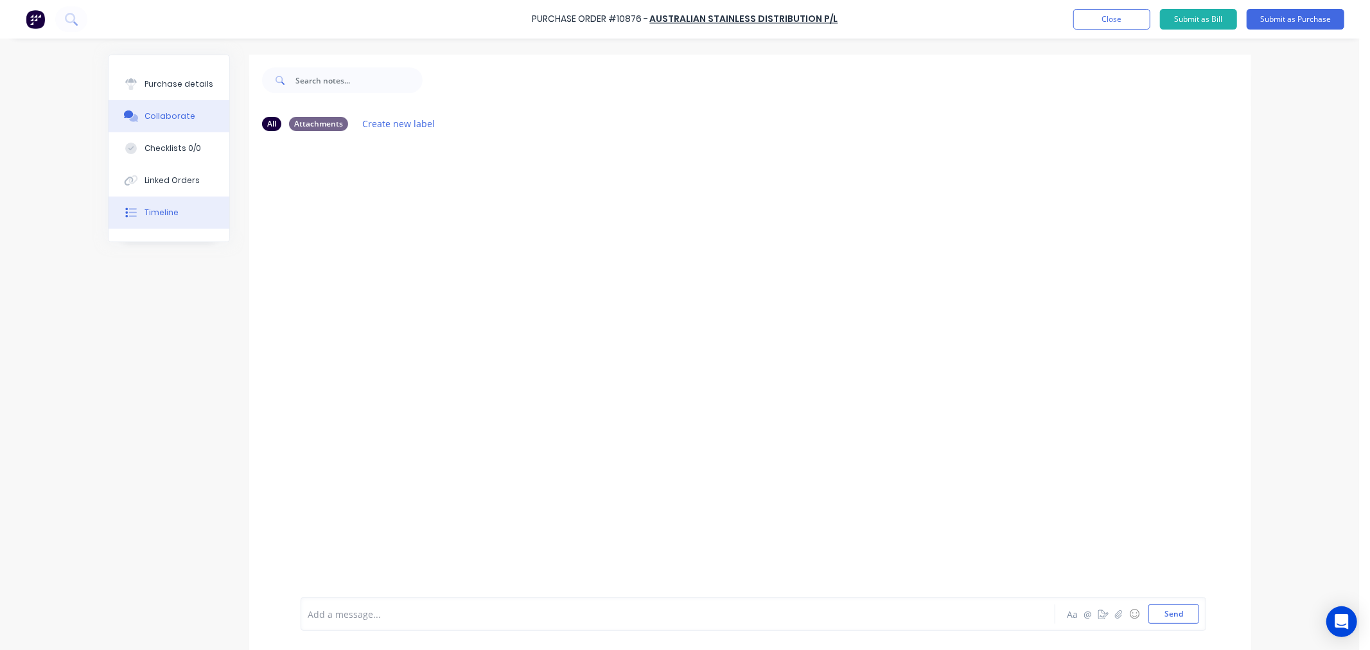
click at [175, 209] on button "Timeline" at bounding box center [169, 213] width 121 height 32
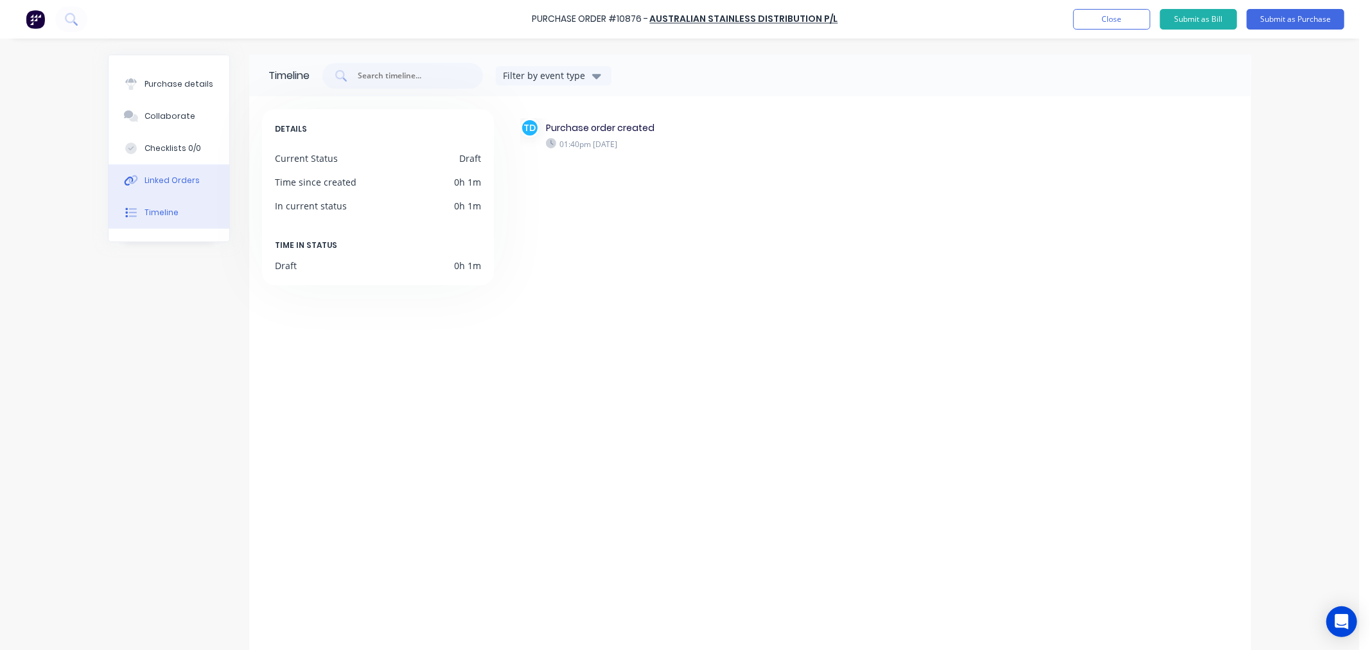
click at [177, 179] on div "Linked Orders" at bounding box center [172, 181] width 55 height 12
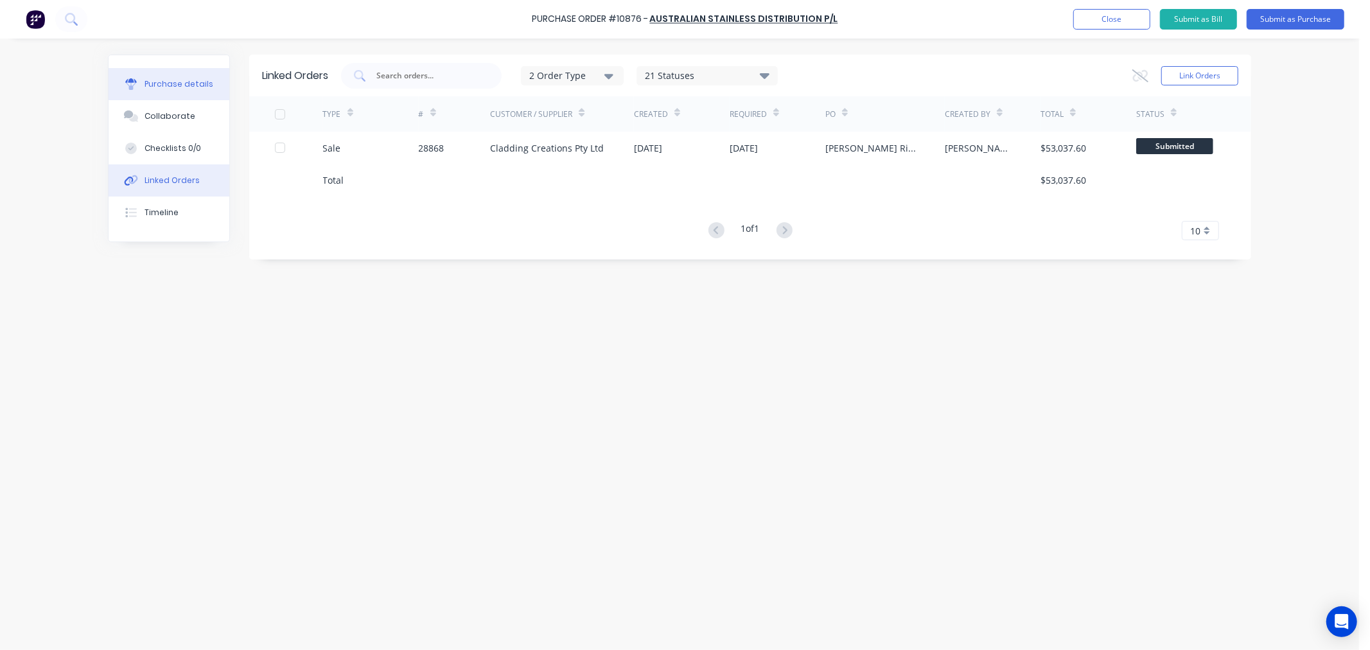
click at [193, 89] on div "Purchase details" at bounding box center [179, 84] width 69 height 12
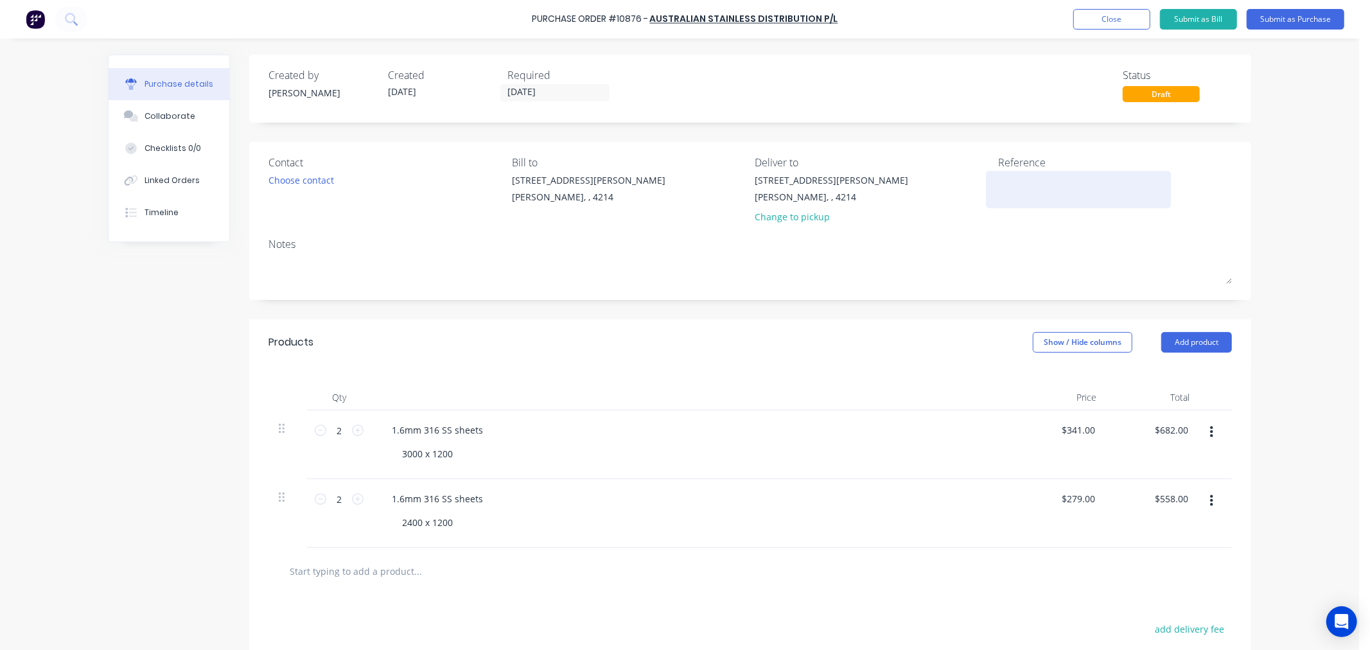
click at [1025, 185] on textarea at bounding box center [1078, 187] width 161 height 29
type textarea "x"
type textarea "2"
type textarea "x"
type textarea "28"
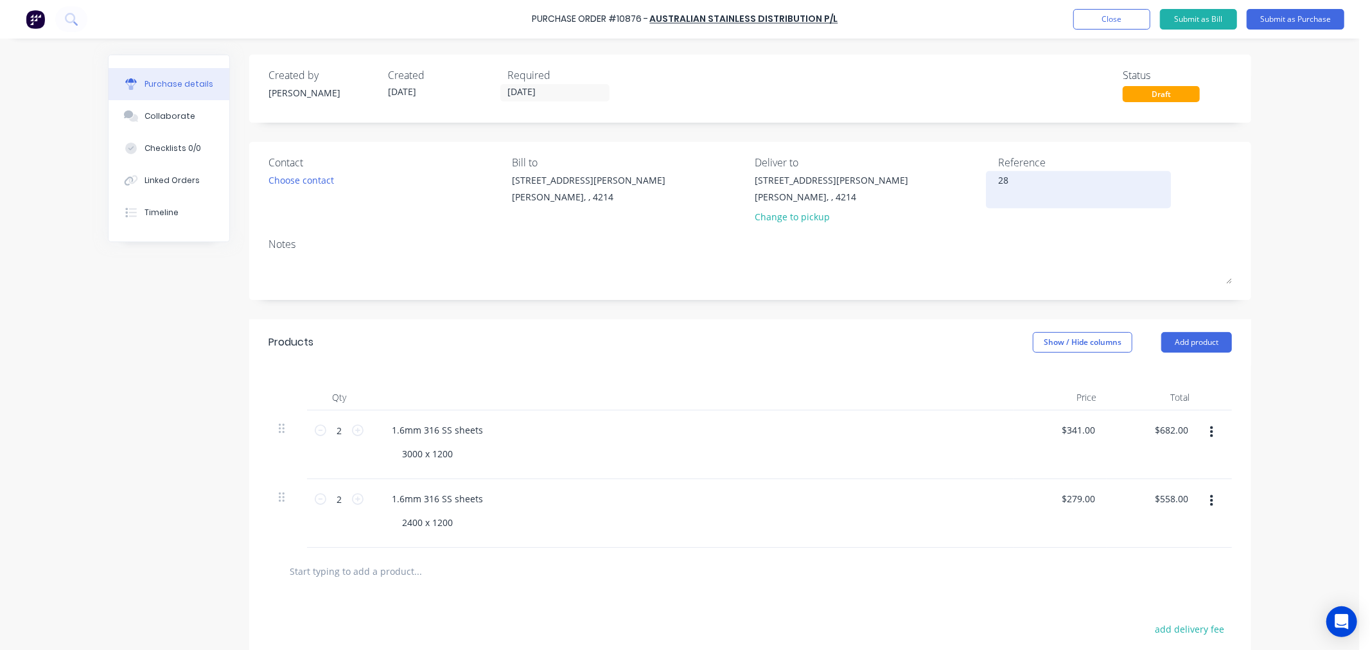
type textarea "x"
type textarea "288"
type textarea "x"
type textarea "2886"
type textarea "x"
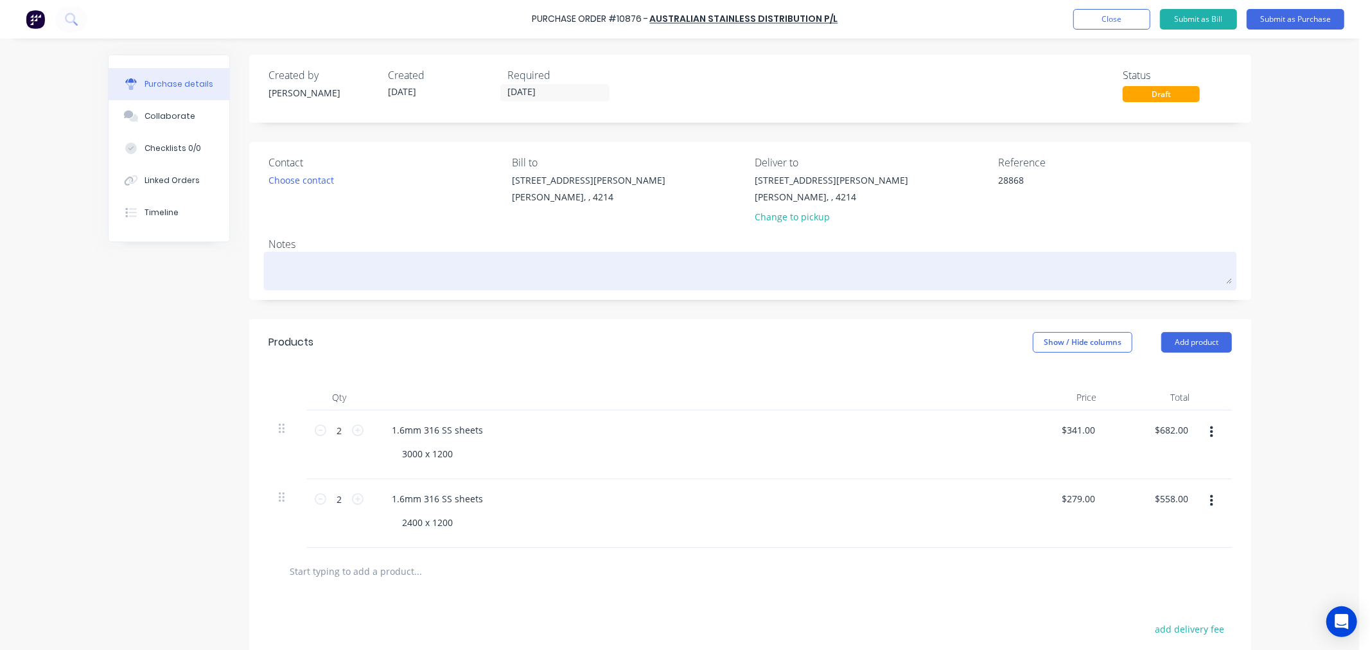
type textarea "28868"
type textarea "x"
type textarea "28868"
click at [949, 287] on div at bounding box center [751, 271] width 964 height 32
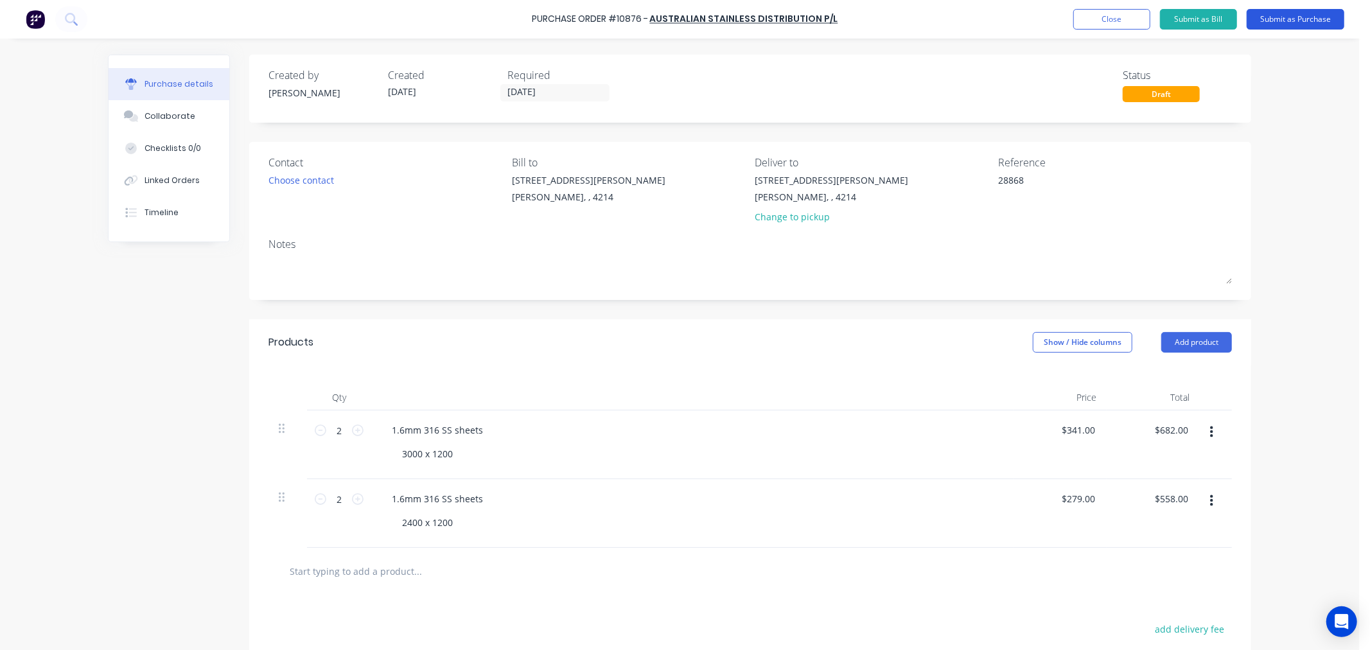
click at [1312, 19] on button "Submit as Purchase" at bounding box center [1296, 19] width 98 height 21
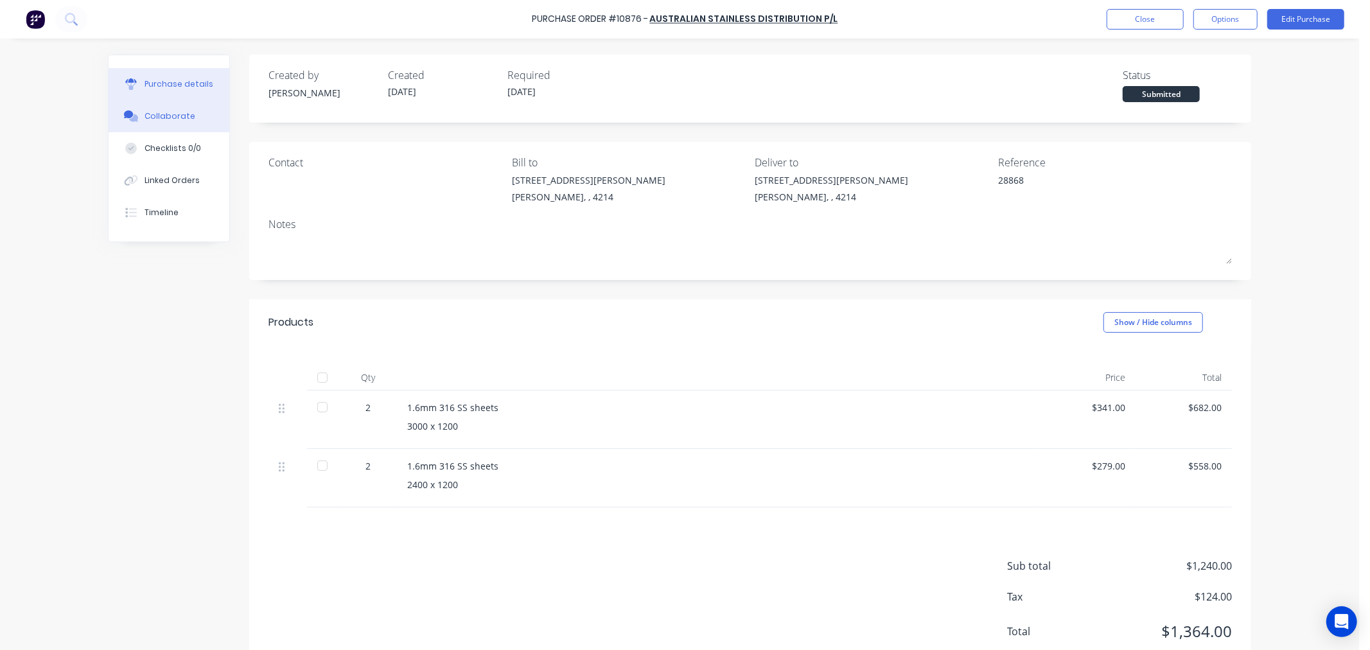
click at [150, 122] on div "Collaborate" at bounding box center [170, 117] width 51 height 12
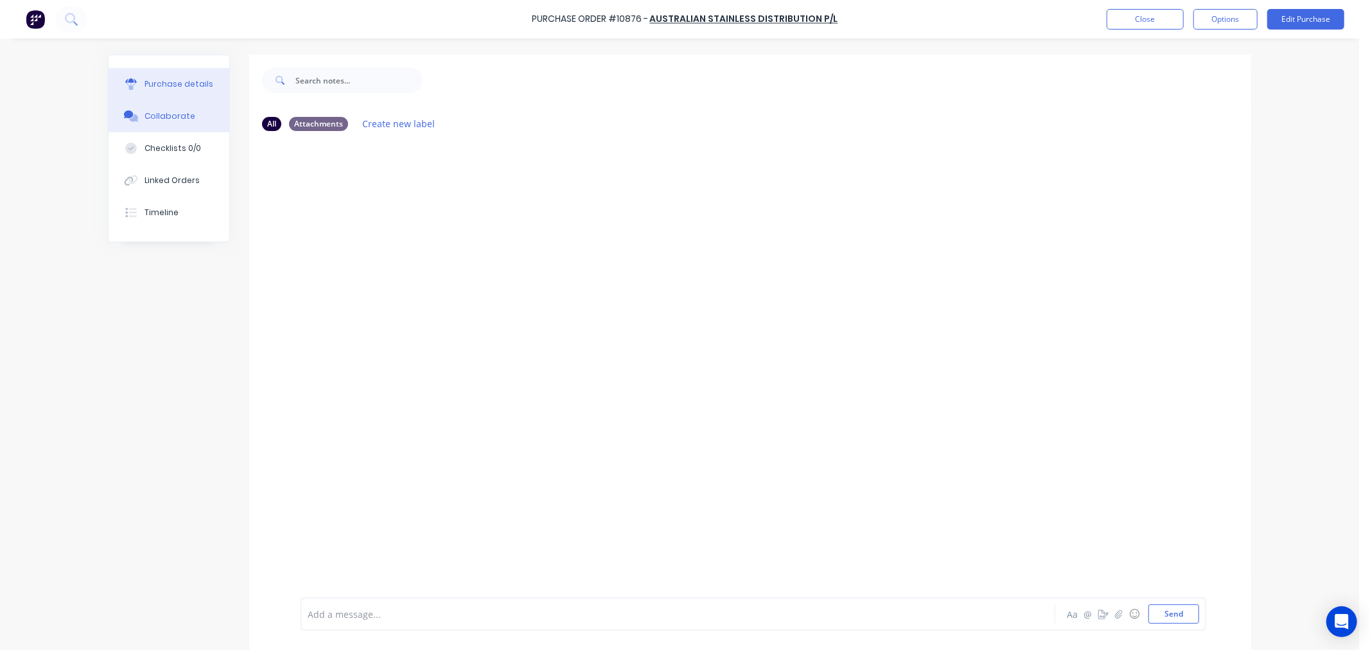
click at [188, 87] on div "Purchase details" at bounding box center [179, 84] width 69 height 12
type textarea "x"
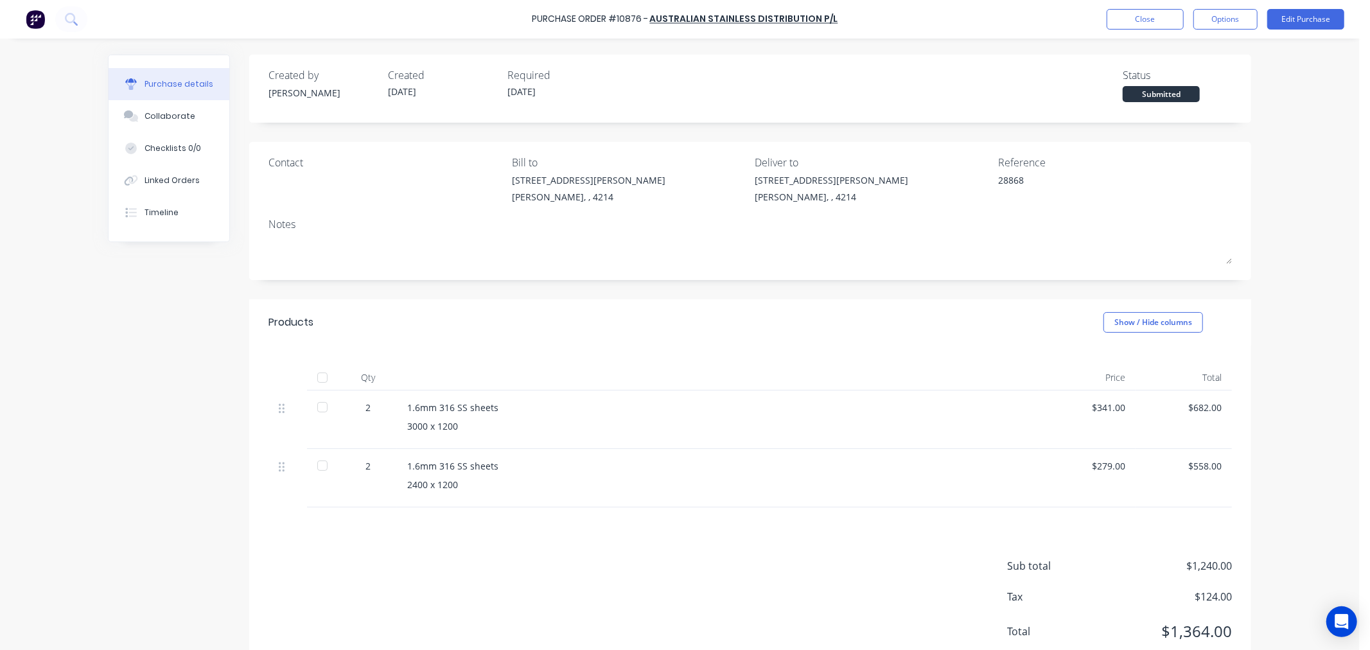
click at [1166, 33] on div "Purchase Order #10876 - Australian Stainless Distribution P/L Close Options Edi…" at bounding box center [685, 19] width 1370 height 39
click at [1161, 19] on button "Close" at bounding box center [1145, 19] width 77 height 21
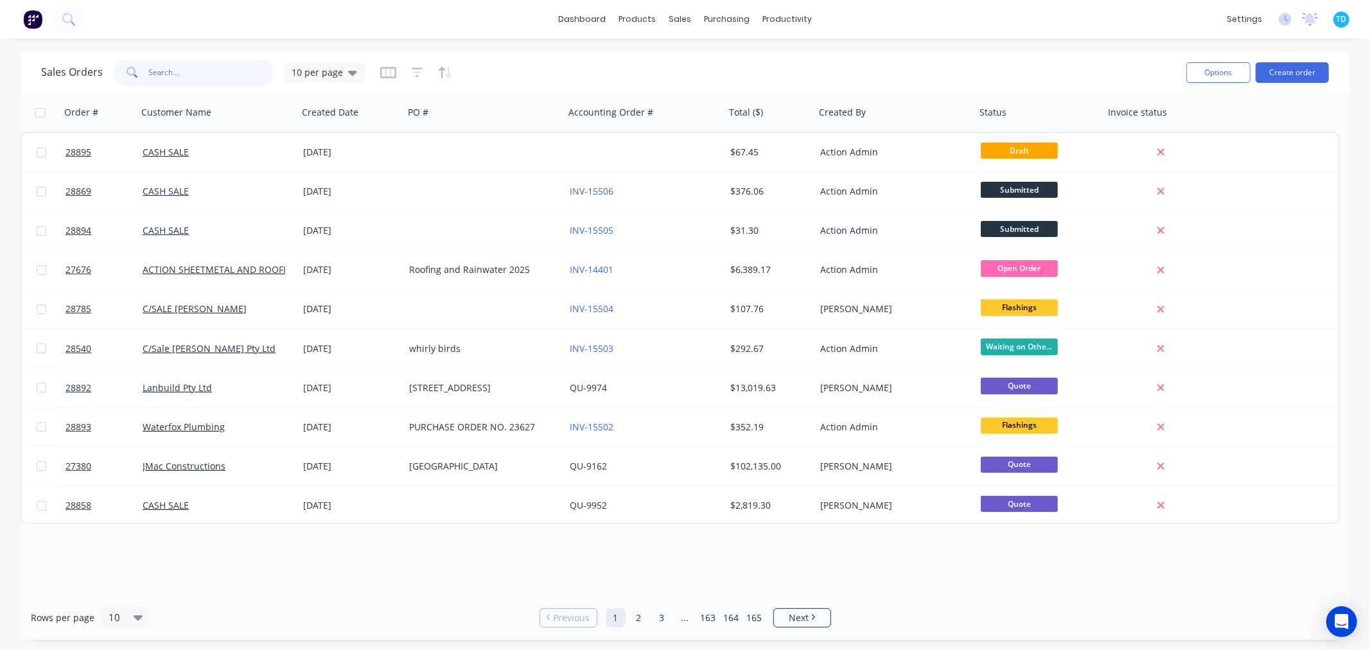
click at [195, 71] on input "text" at bounding box center [211, 73] width 125 height 26
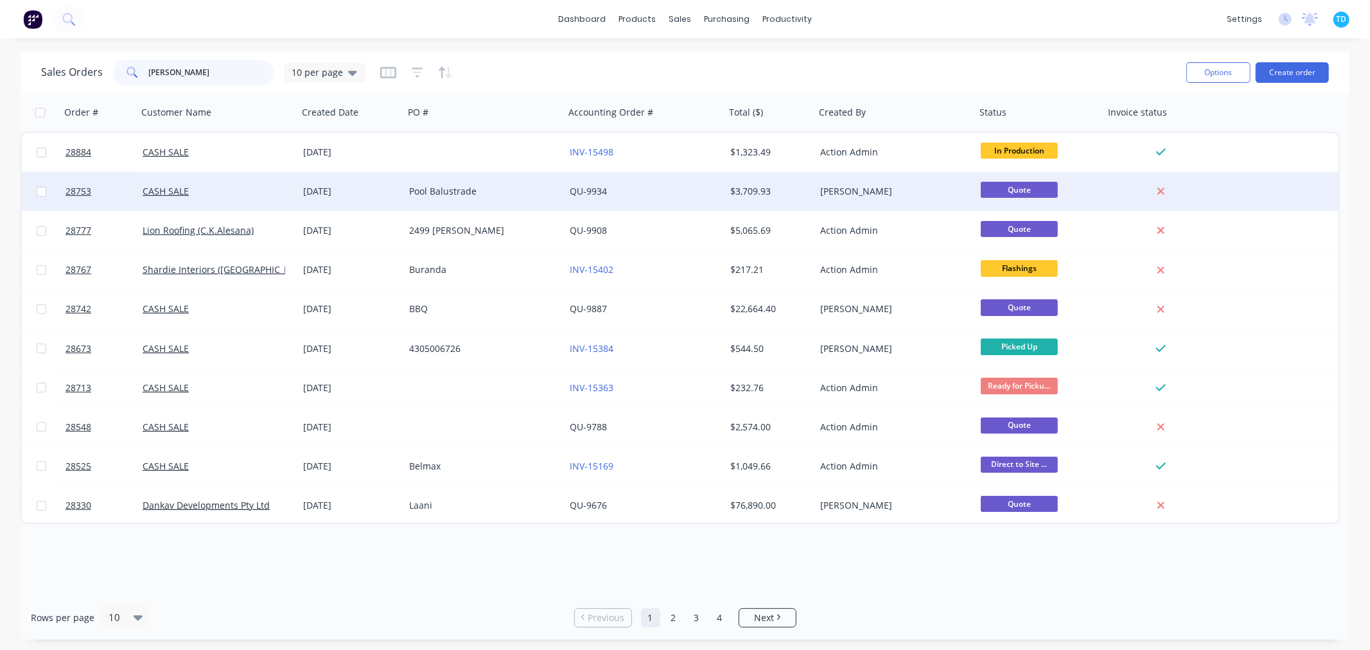
type input "michael"
click at [432, 187] on div "Pool Balustrade" at bounding box center [480, 191] width 143 height 13
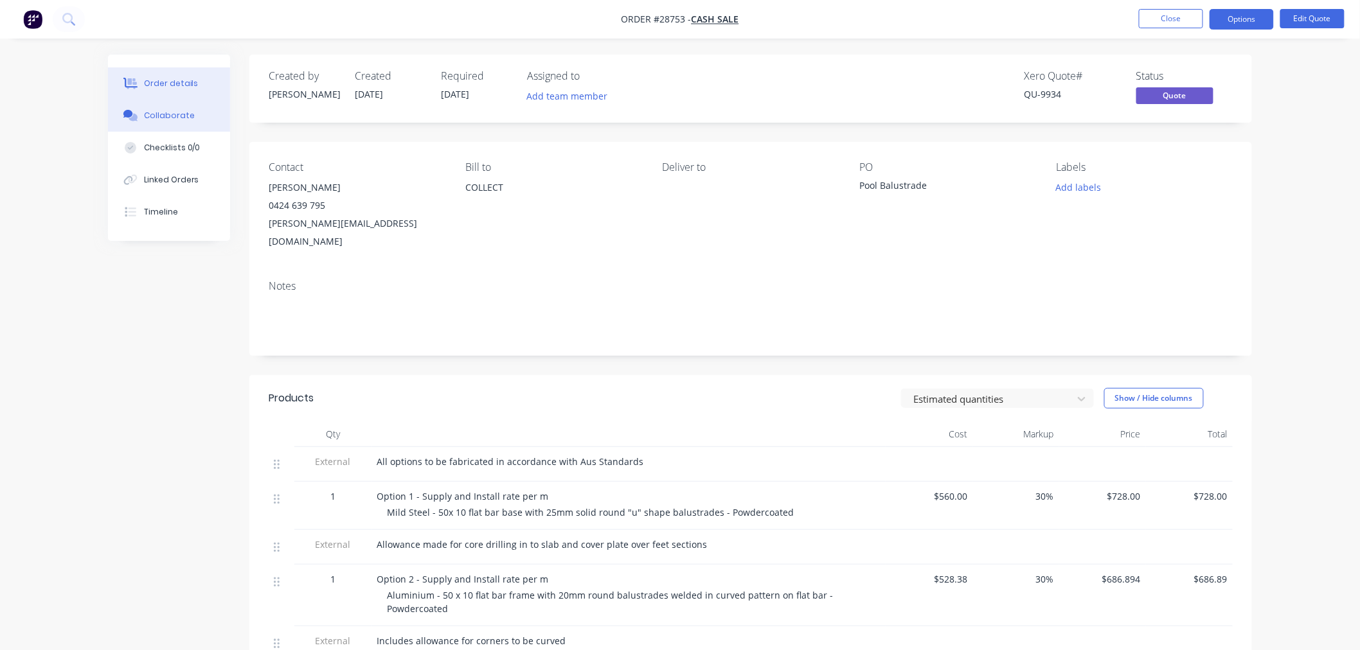
click at [157, 114] on div "Collaborate" at bounding box center [169, 116] width 51 height 12
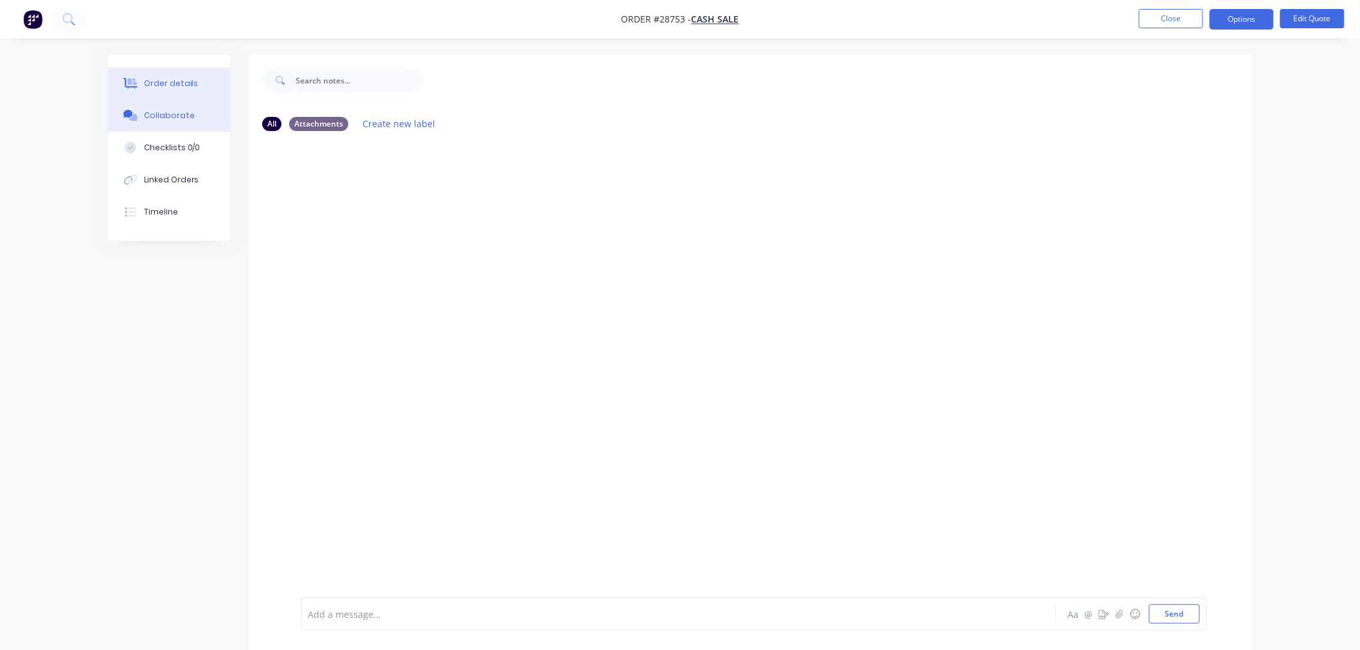
click at [190, 85] on div "Order details" at bounding box center [171, 84] width 55 height 12
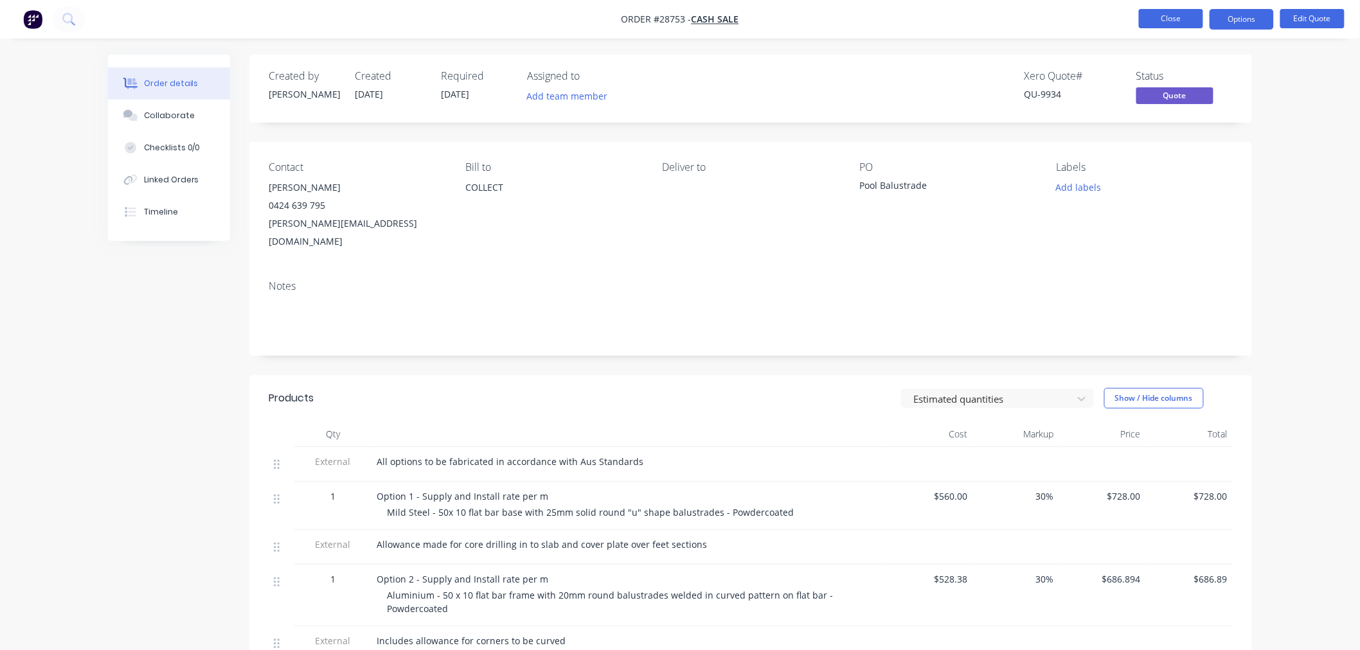
click at [1176, 24] on button "Close" at bounding box center [1170, 18] width 64 height 19
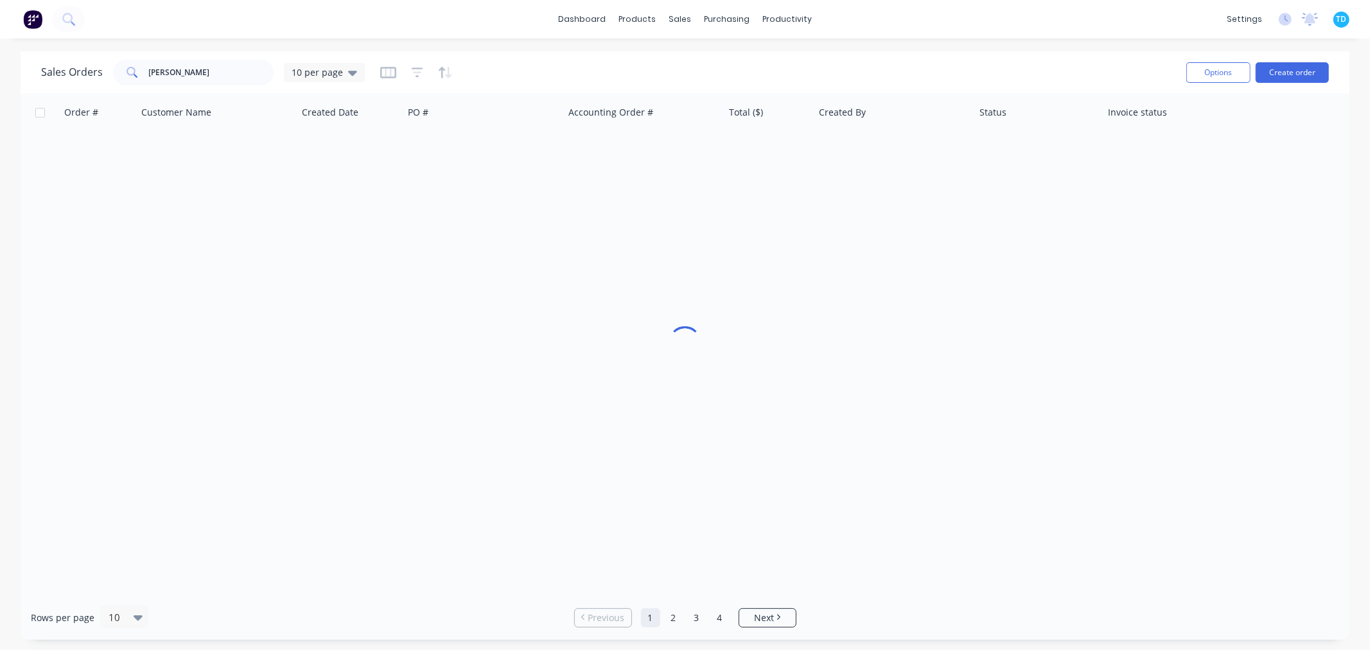
drag, startPoint x: 202, startPoint y: 73, endPoint x: 112, endPoint y: 65, distance: 89.6
click at [116, 73] on div "michael" at bounding box center [193, 73] width 161 height 26
type input "m"
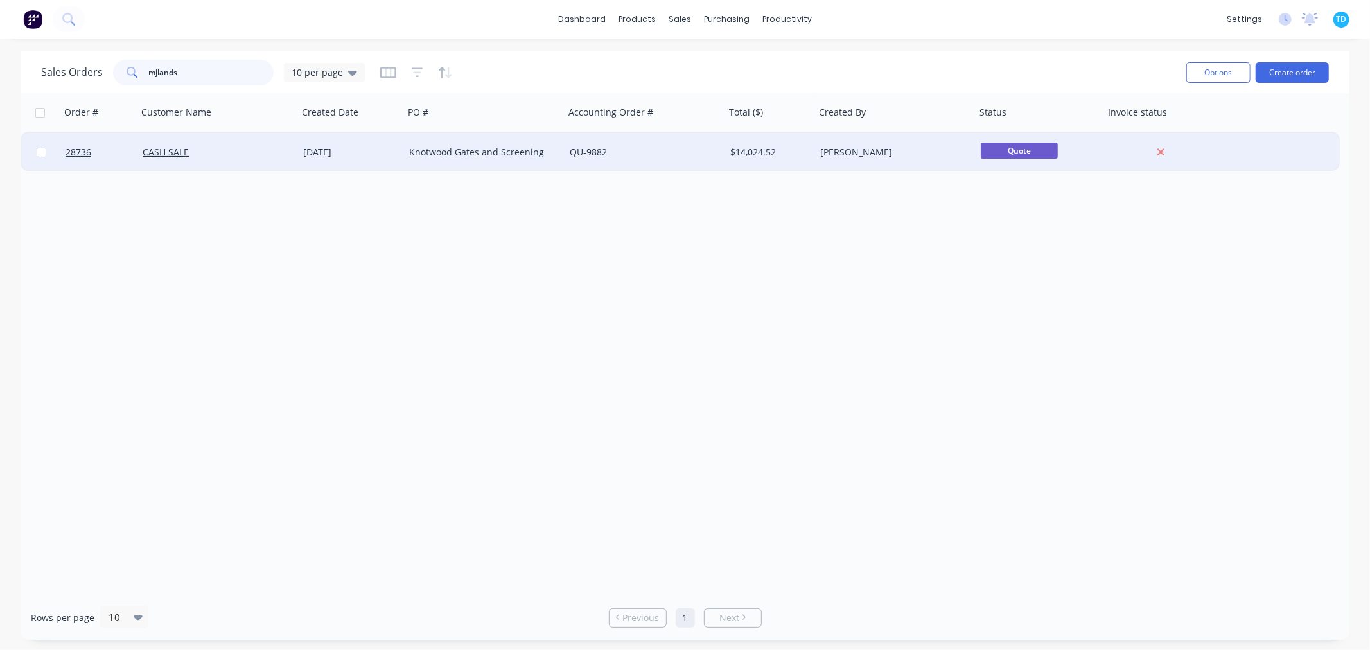
type input "mjlands"
click at [441, 157] on div "Knotwood Gates and Screening" at bounding box center [480, 152] width 143 height 13
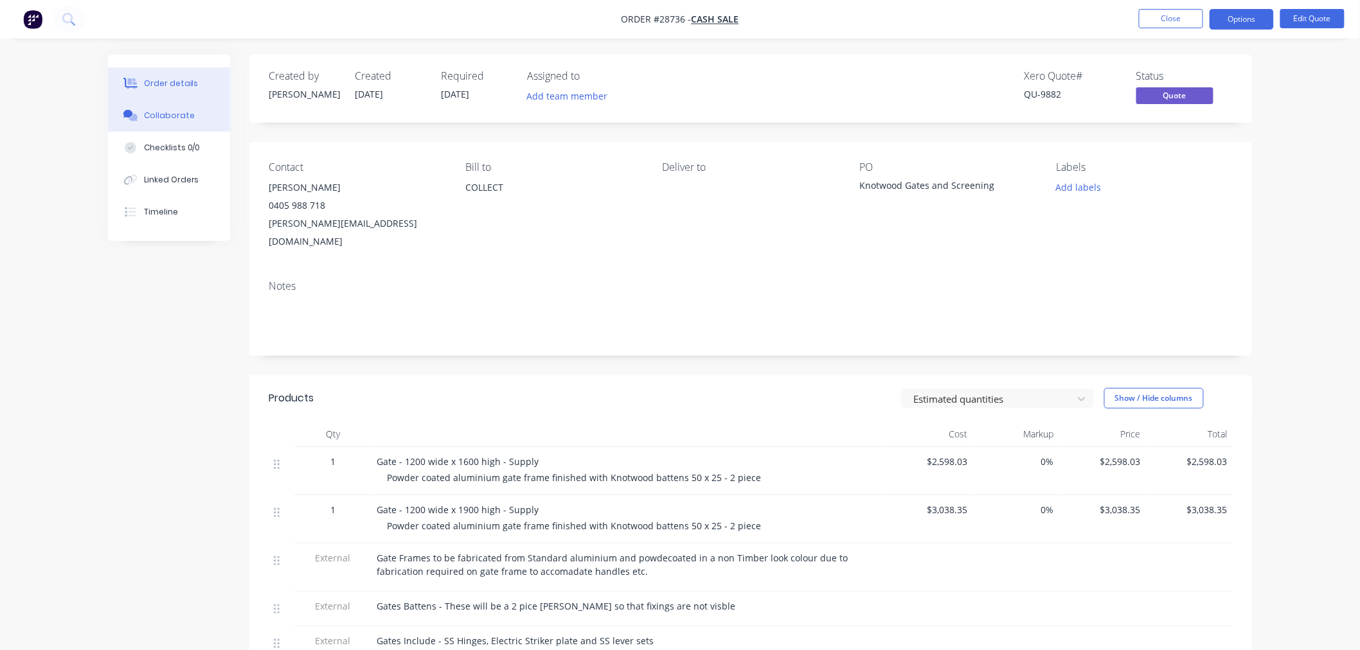
click at [155, 121] on div "Collaborate" at bounding box center [169, 116] width 51 height 12
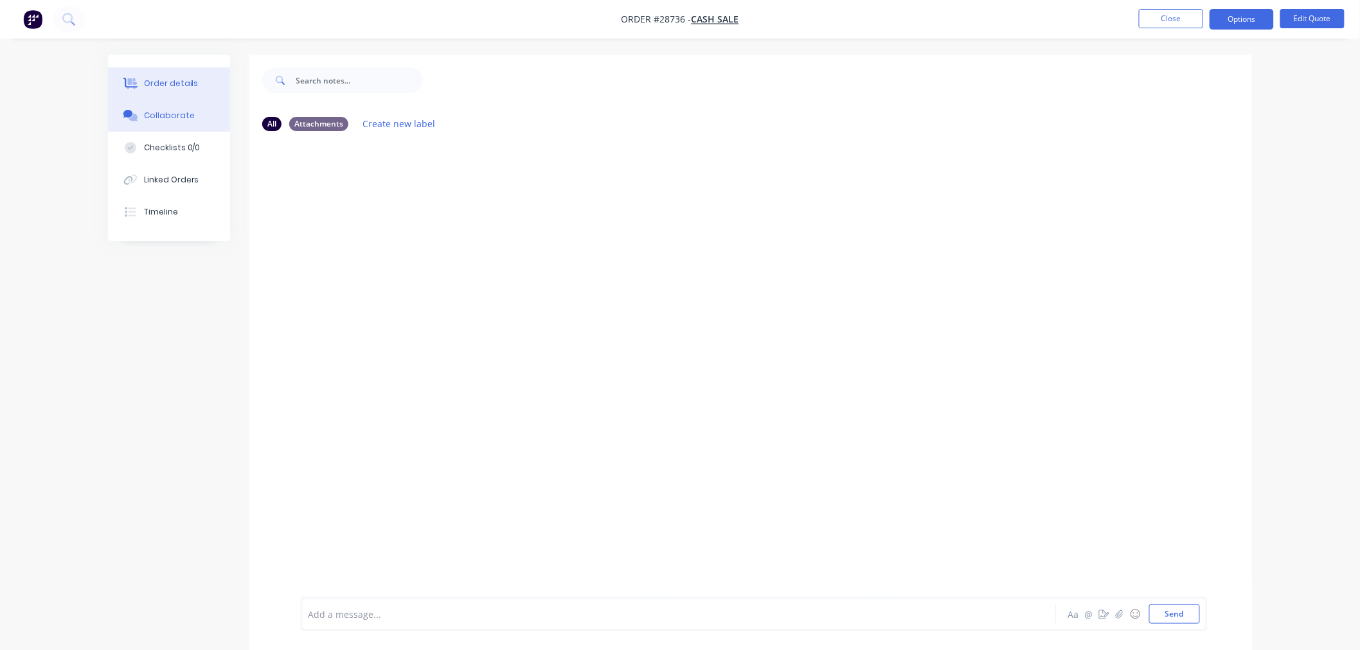
click at [188, 81] on div "Order details" at bounding box center [171, 84] width 55 height 12
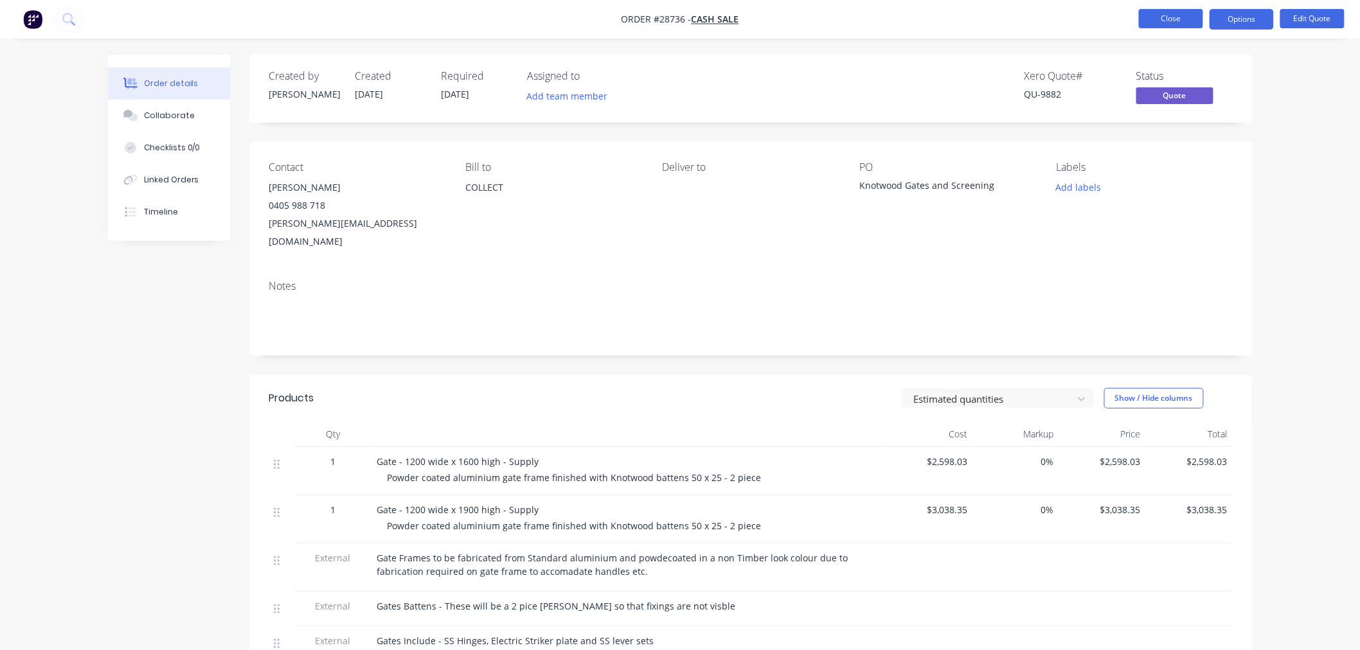
click at [1163, 19] on button "Close" at bounding box center [1170, 18] width 64 height 19
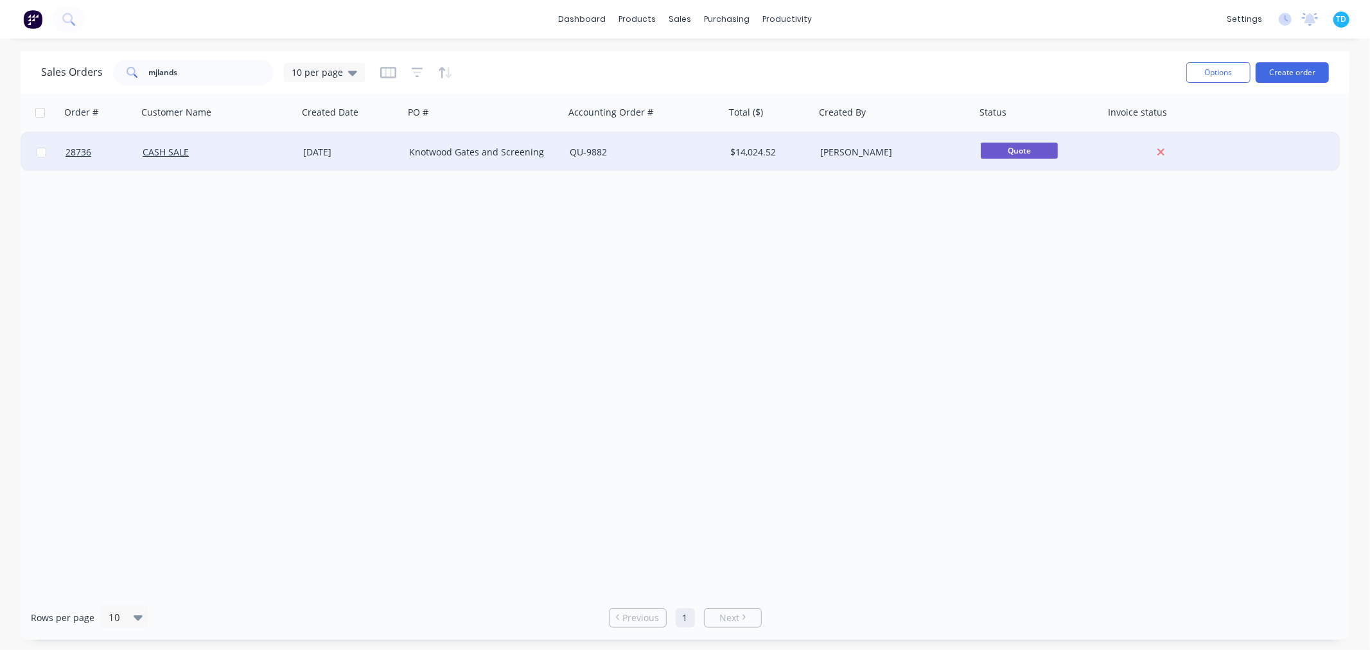
click at [427, 152] on div "Knotwood Gates and Screening" at bounding box center [480, 152] width 143 height 13
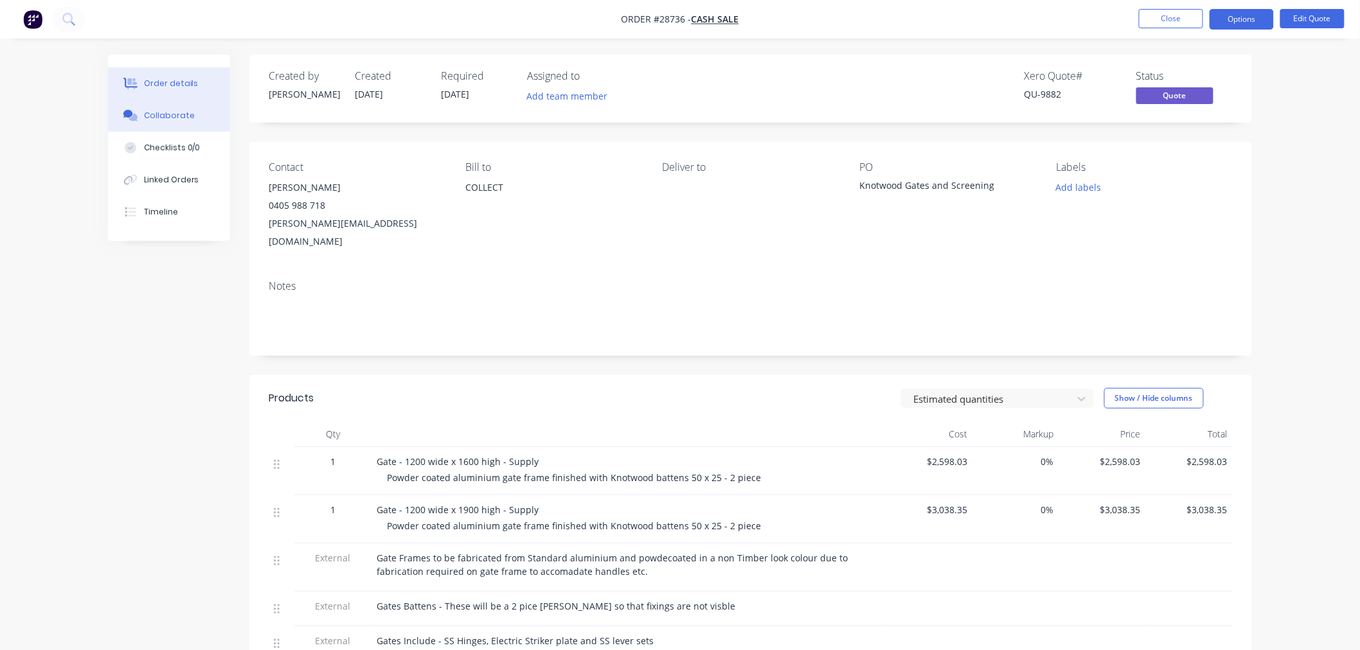
click at [182, 114] on div "Collaborate" at bounding box center [169, 116] width 51 height 12
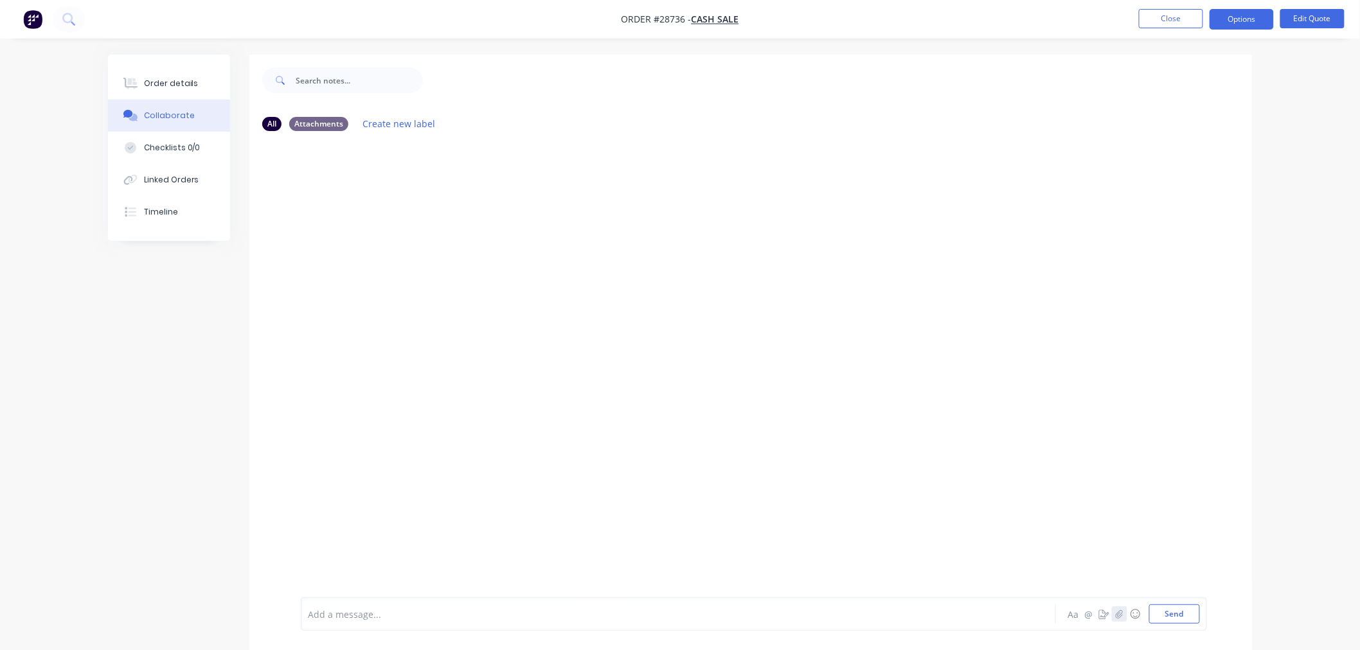
click at [1122, 618] on icon "button" at bounding box center [1119, 614] width 8 height 9
click at [1171, 616] on button "Send" at bounding box center [1174, 614] width 51 height 19
click at [1156, 21] on button "Close" at bounding box center [1170, 18] width 64 height 19
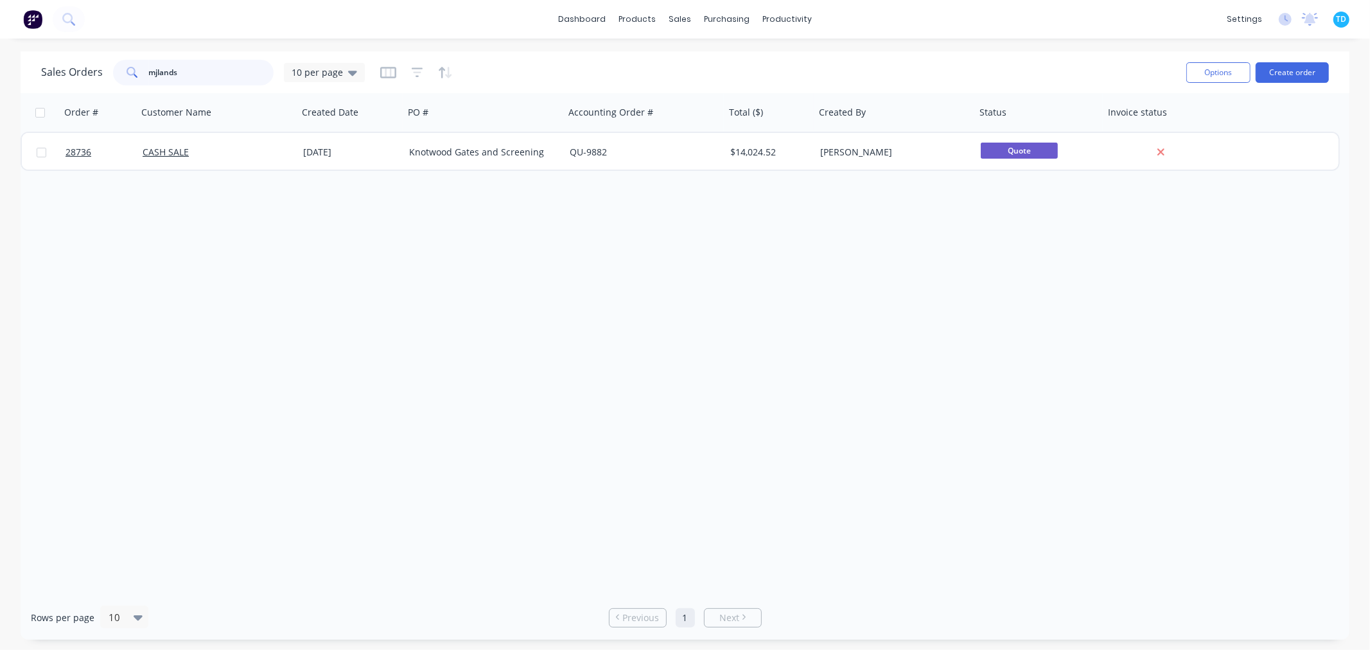
drag, startPoint x: 196, startPoint y: 71, endPoint x: 121, endPoint y: 74, distance: 75.2
click at [122, 74] on div "mjlands" at bounding box center [193, 73] width 161 height 26
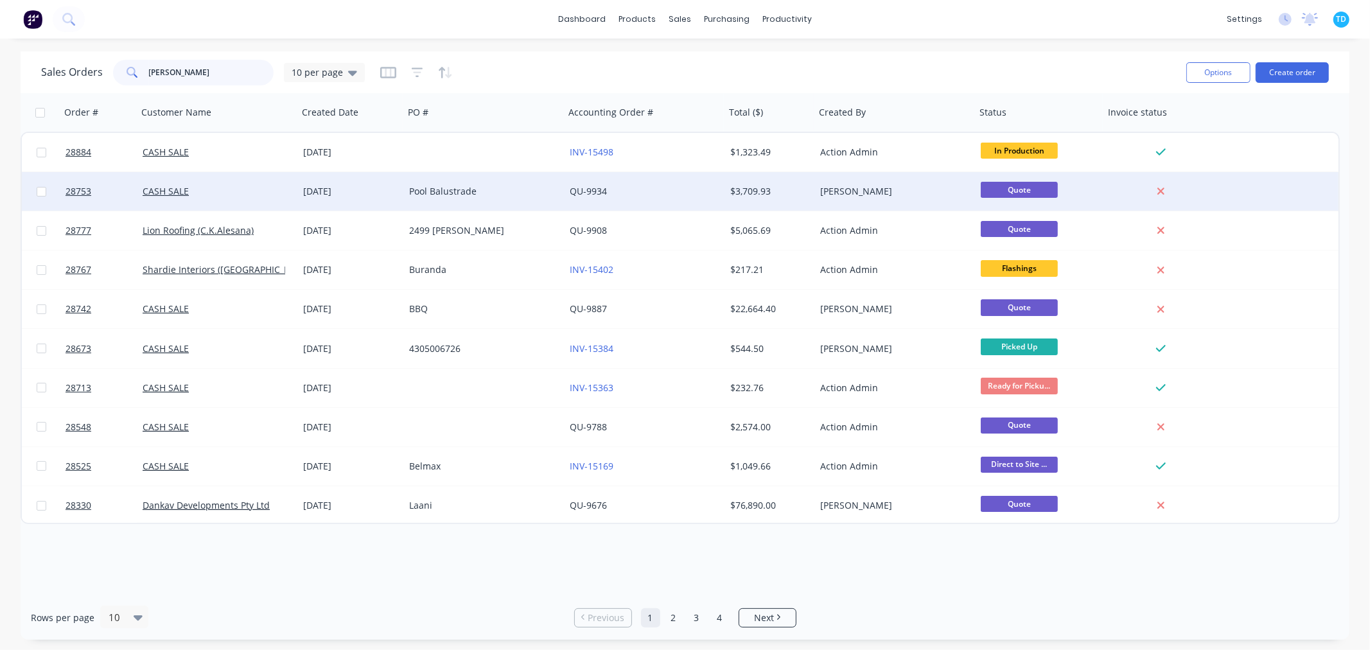
type input "michael"
click at [435, 189] on div "Pool Balustrade" at bounding box center [480, 191] width 143 height 13
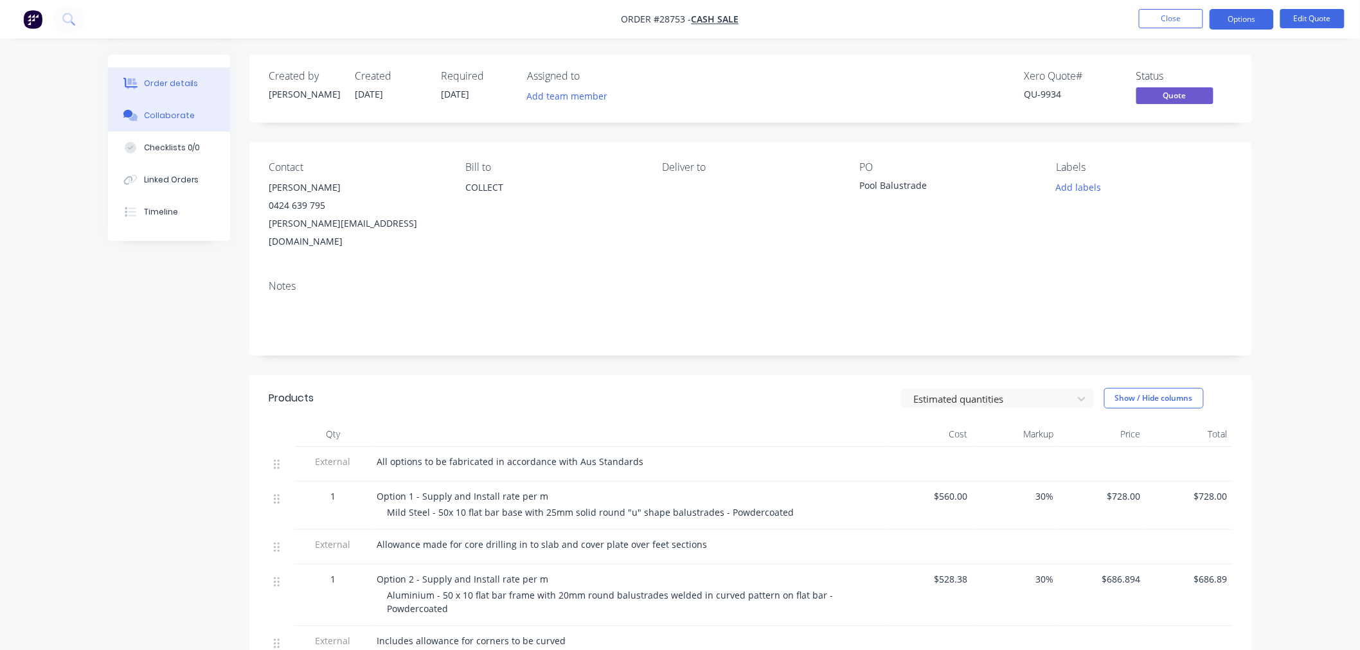
click at [171, 118] on div "Collaborate" at bounding box center [169, 116] width 51 height 12
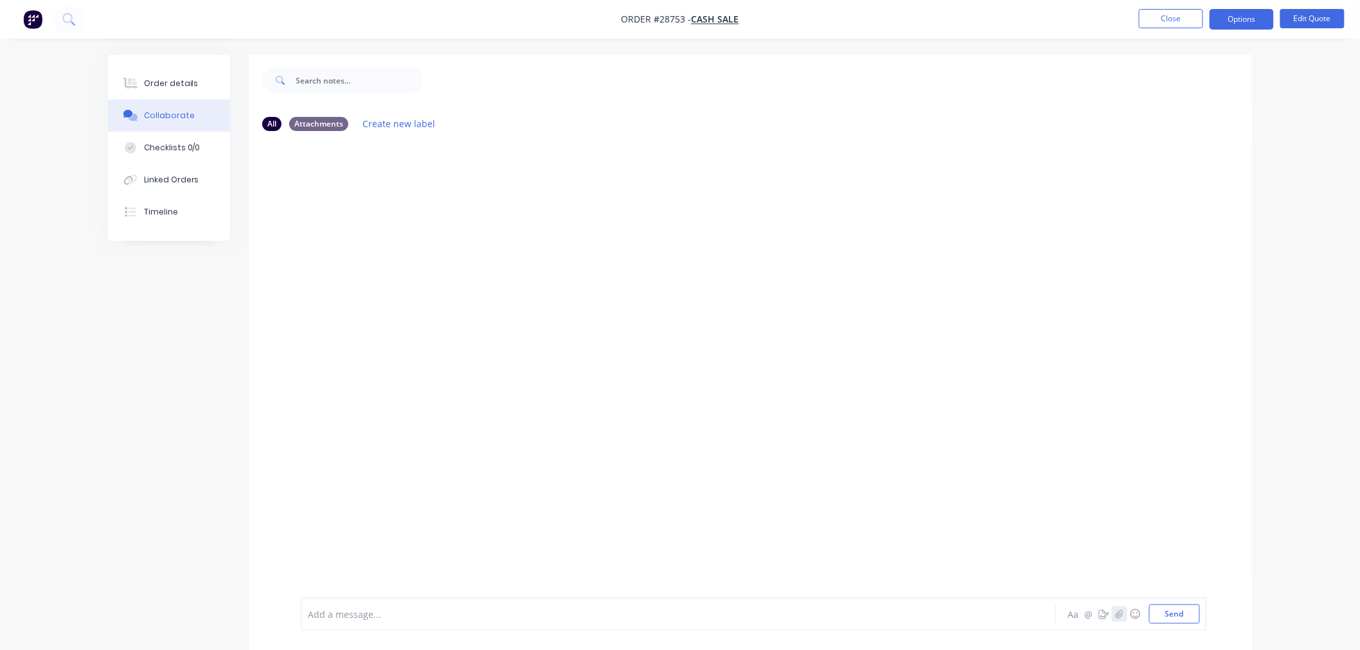
click at [1120, 617] on icon "button" at bounding box center [1118, 614] width 7 height 8
click at [1172, 620] on button "Send" at bounding box center [1174, 614] width 51 height 19
click at [183, 69] on button "Order details" at bounding box center [169, 83] width 122 height 32
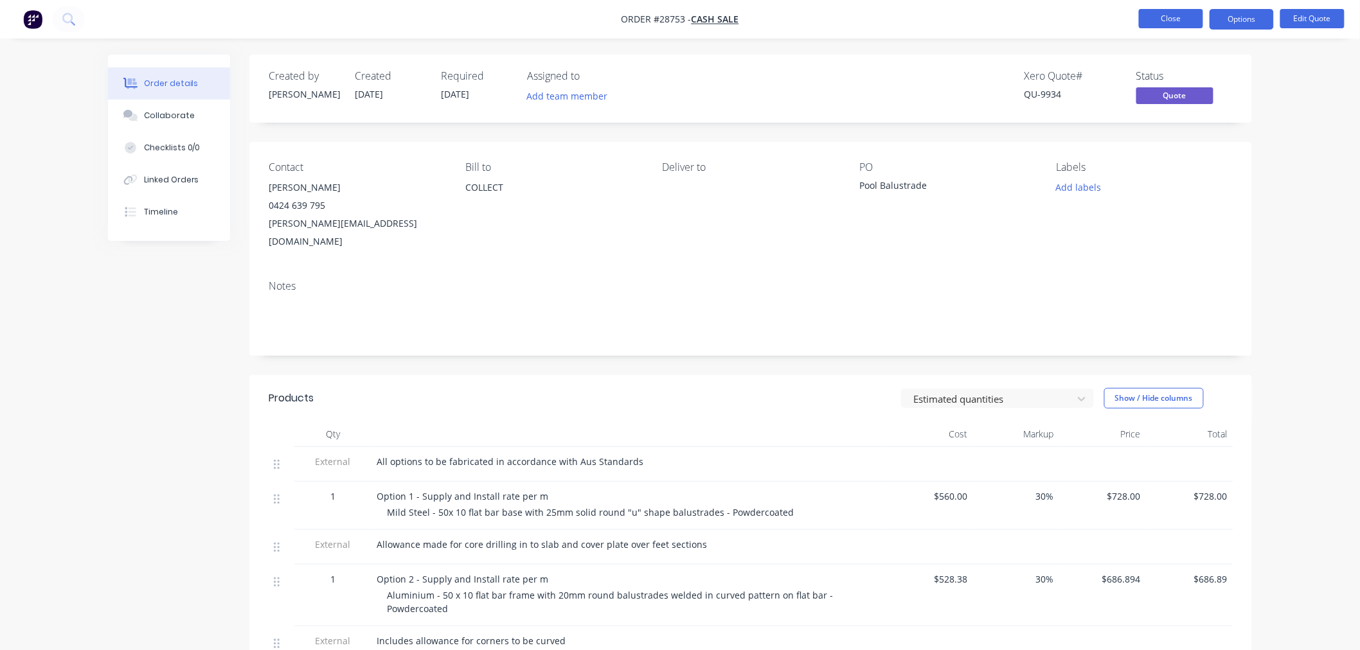
click at [1145, 22] on button "Close" at bounding box center [1170, 18] width 64 height 19
